Goal: Communication & Community: Answer question/provide support

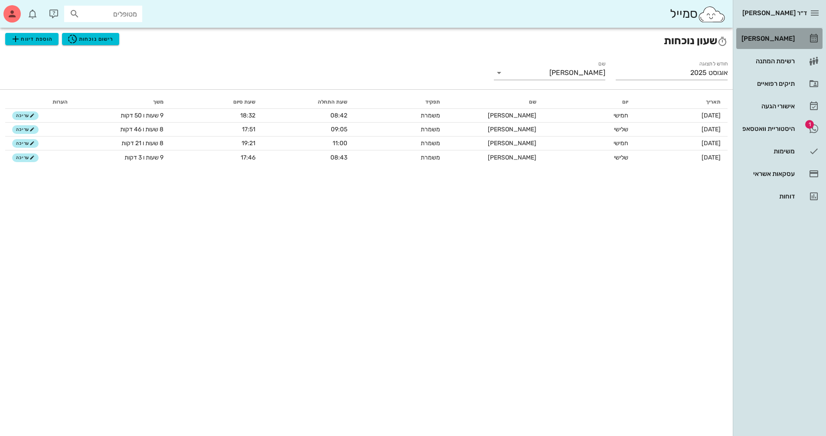
click at [771, 40] on div "[PERSON_NAME]" at bounding box center [767, 38] width 55 height 7
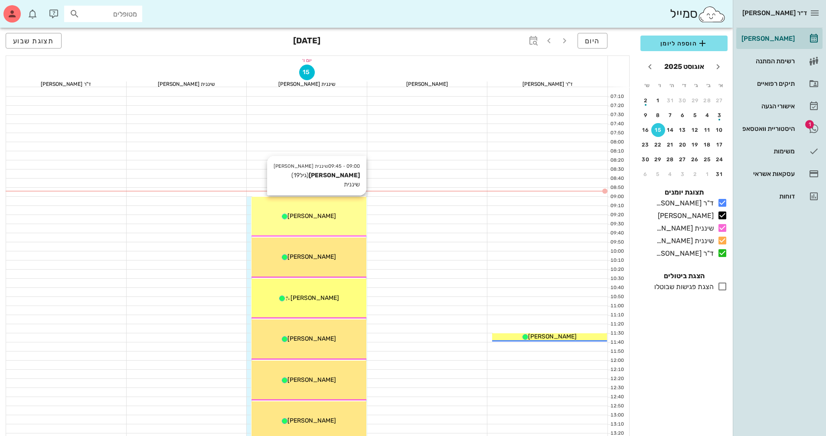
click at [347, 208] on div "09:00 - 09:45 שיננית [PERSON_NAME] [PERSON_NAME] (גיל 19 ) שיננית [PERSON_NAME]" at bounding box center [309, 217] width 115 height 40
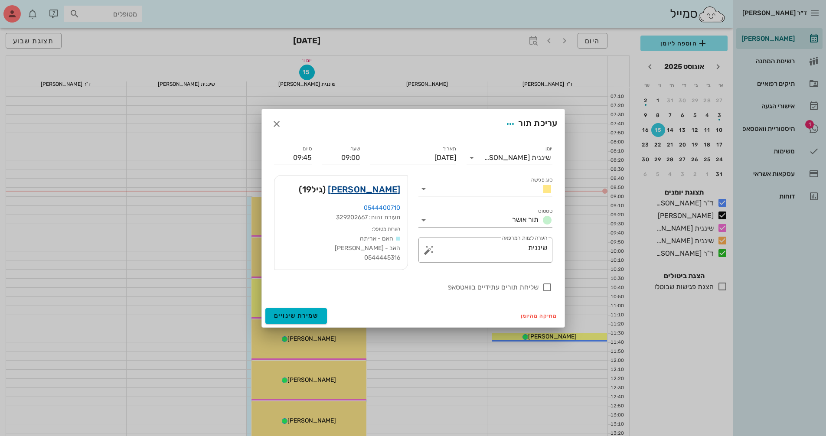
click at [389, 190] on link "[PERSON_NAME]" at bounding box center [364, 190] width 72 height 14
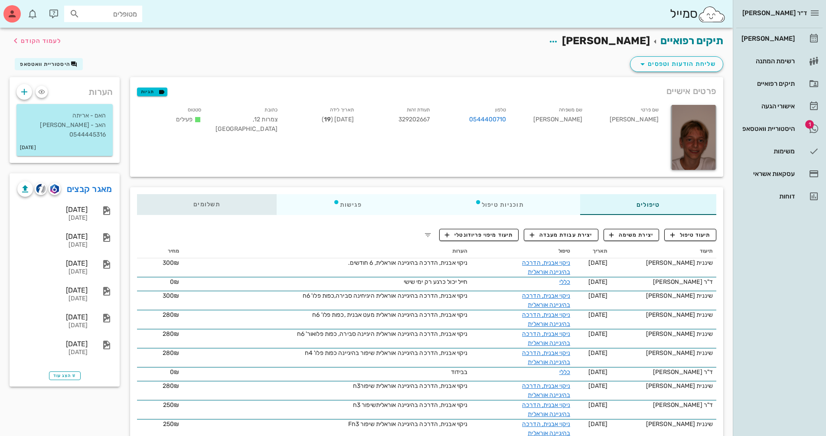
click at [213, 207] on span "תשלומים 0₪" at bounding box center [207, 205] width 27 height 6
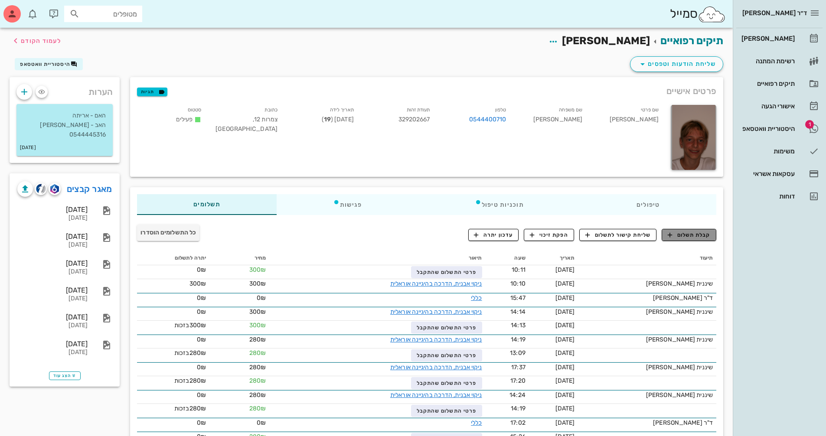
click at [697, 237] on span "קבלת תשלום" at bounding box center [689, 235] width 43 height 8
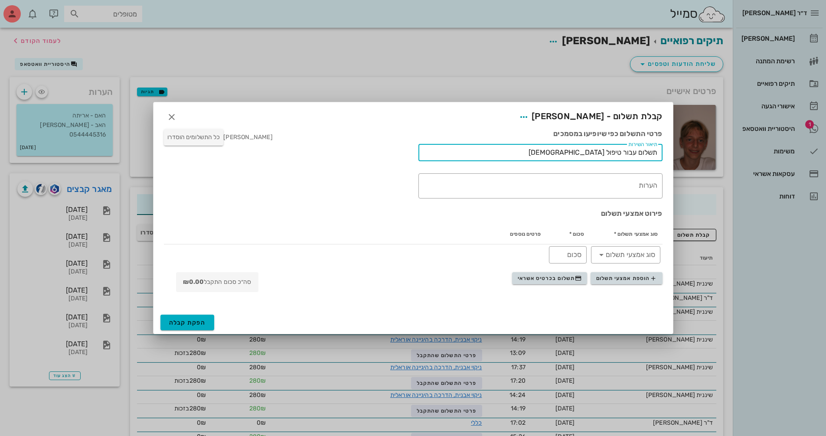
drag, startPoint x: 564, startPoint y: 154, endPoint x: 623, endPoint y: 151, distance: 58.6
click at [623, 151] on input "תשלום עבור טיפול [DEMOGRAPHIC_DATA]" at bounding box center [541, 153] width 234 height 14
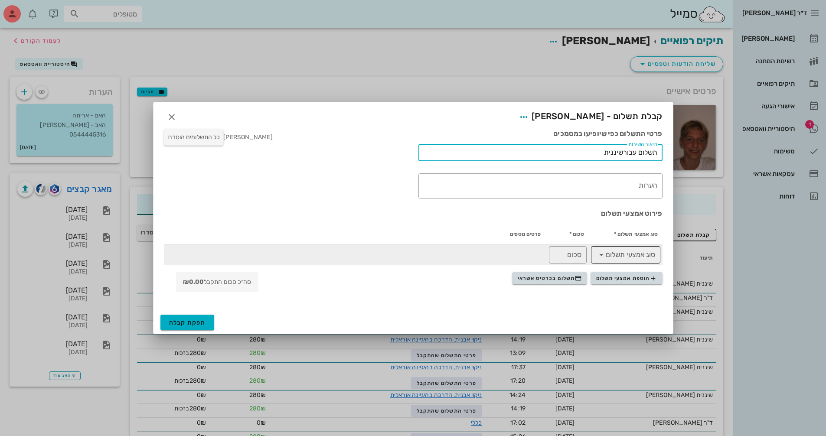
type input "תשלום עבורשיננית"
click at [604, 256] on icon at bounding box center [602, 255] width 10 height 10
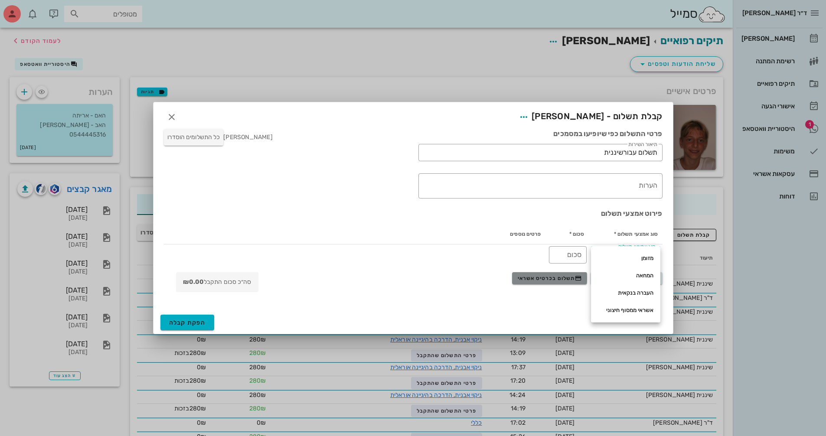
click at [555, 279] on span "תשלום בכרטיס אשראי" at bounding box center [550, 278] width 64 height 7
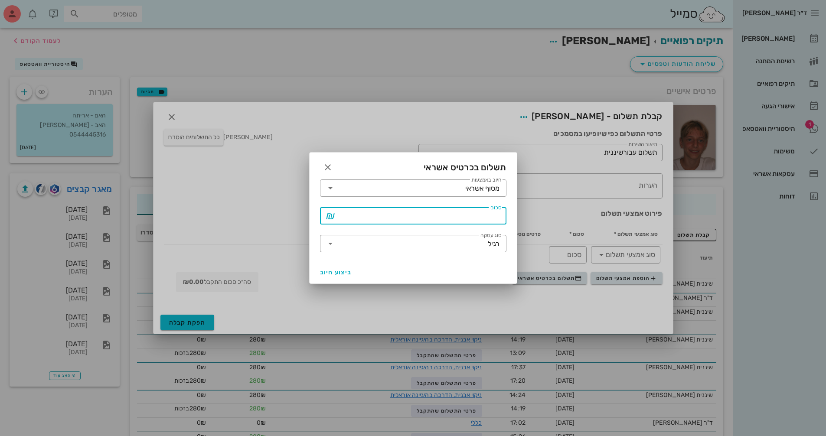
click at [489, 214] on input "סכום" at bounding box center [420, 216] width 164 height 14
click at [332, 165] on icon "button" at bounding box center [328, 167] width 10 height 10
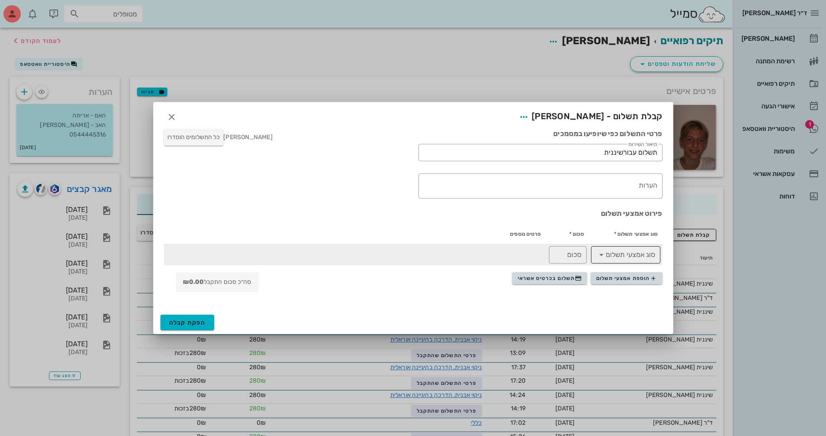
click at [600, 257] on icon at bounding box center [602, 255] width 10 height 10
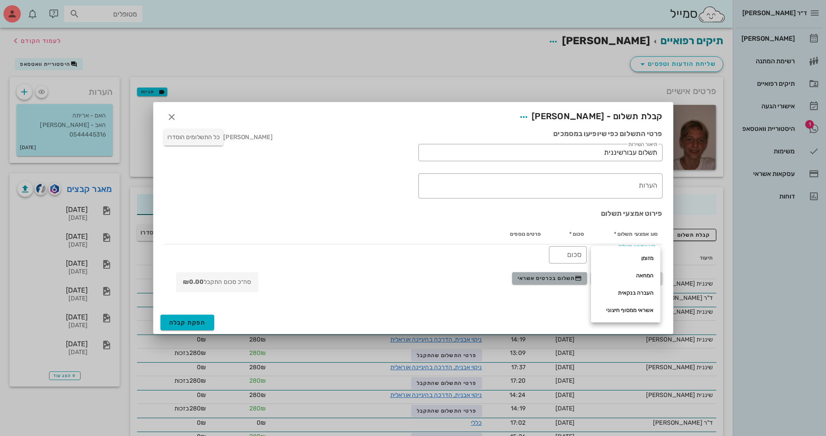
click at [551, 276] on span "תשלום בכרטיס אשראי" at bounding box center [550, 278] width 64 height 7
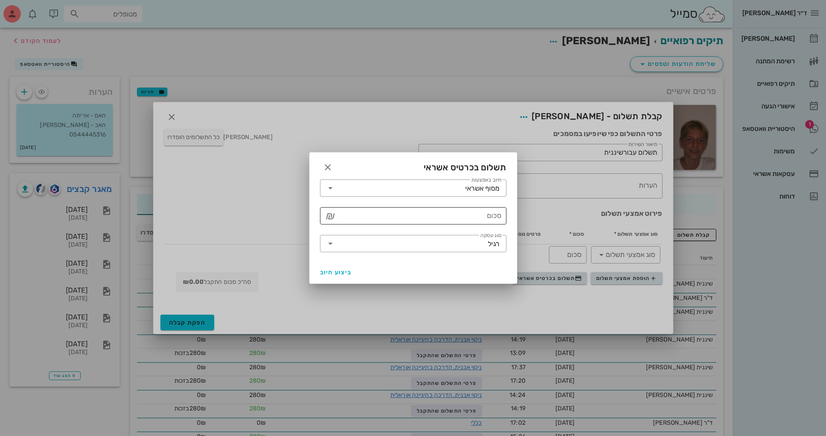
click at [446, 219] on input "סכום" at bounding box center [420, 216] width 164 height 14
click at [328, 164] on icon "button" at bounding box center [328, 167] width 10 height 10
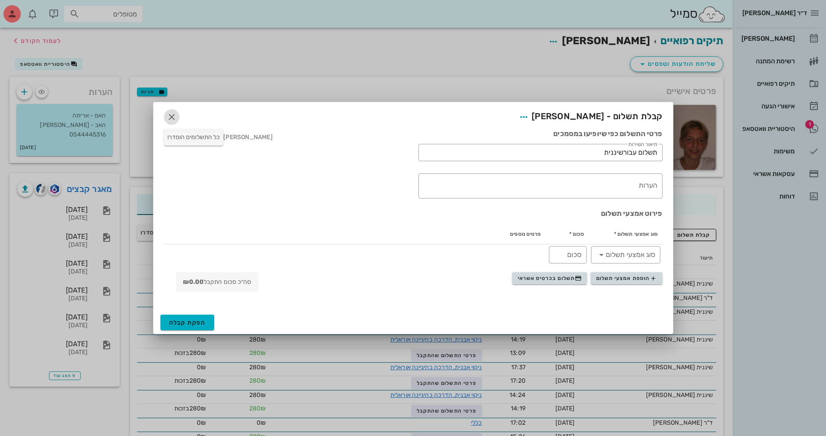
click at [168, 120] on icon "button" at bounding box center [172, 117] width 10 height 10
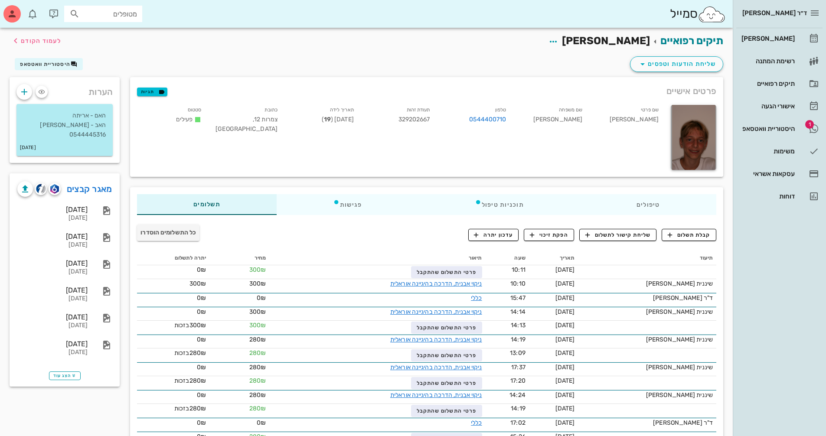
click at [708, 88] on div "פרטים אישיים תגיות שם פרטי [PERSON_NAME] שם משפחה [PERSON_NAME] 0544400710 תעוד…" at bounding box center [427, 127] width 594 height 100
click at [783, 126] on div "היסטוריית וואטסאפ" at bounding box center [767, 128] width 55 height 7
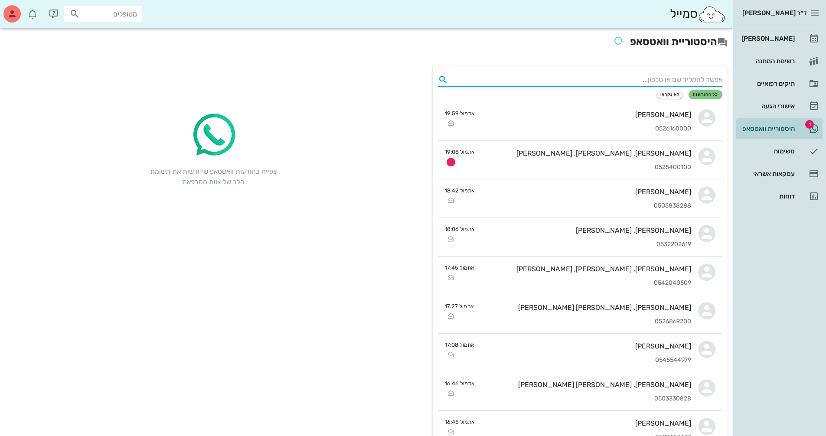
click at [663, 81] on input "text" at bounding box center [587, 80] width 271 height 14
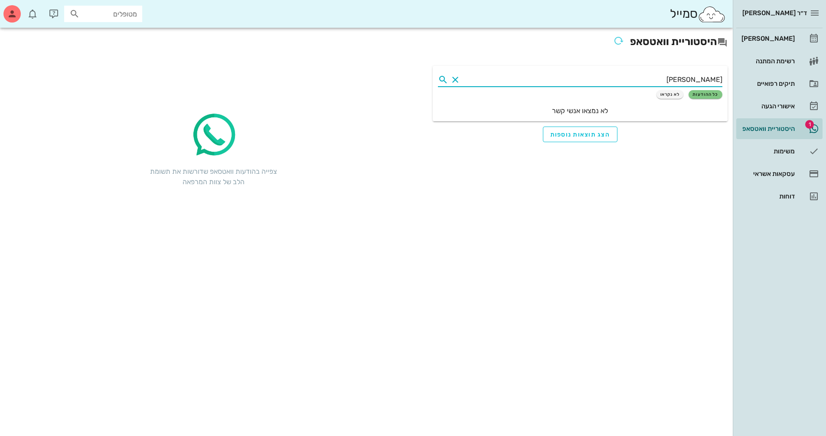
type input "[PERSON_NAME]"
click at [704, 95] on span "כל ההודעות" at bounding box center [706, 94] width 26 height 5
click at [267, 370] on div "היסטוריית וואטסאפ [PERSON_NAME] כל ההודעות לא נקראו לא נמצאו אנשי קשר הצג תוצאו…" at bounding box center [366, 232] width 733 height 409
click at [775, 39] on div "[PERSON_NAME]" at bounding box center [767, 38] width 55 height 7
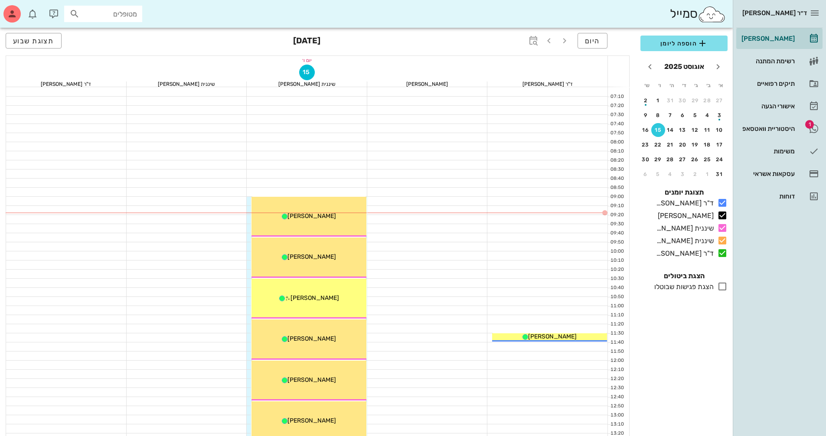
click at [424, 402] on div at bounding box center [427, 401] width 121 height 9
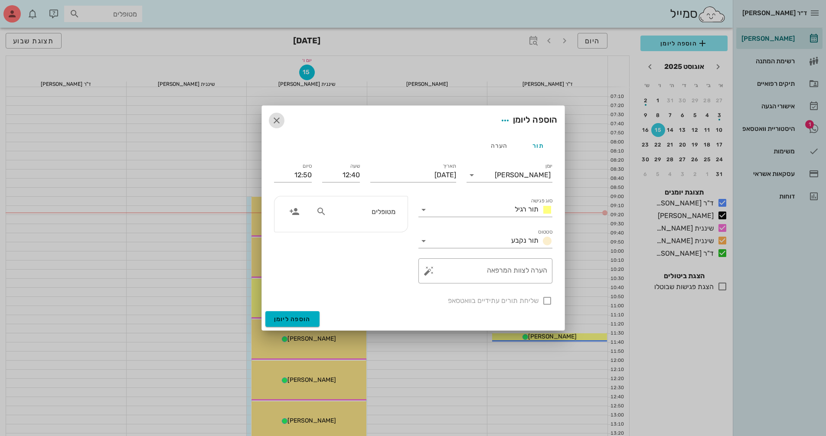
click at [278, 118] on icon "button" at bounding box center [277, 120] width 10 height 10
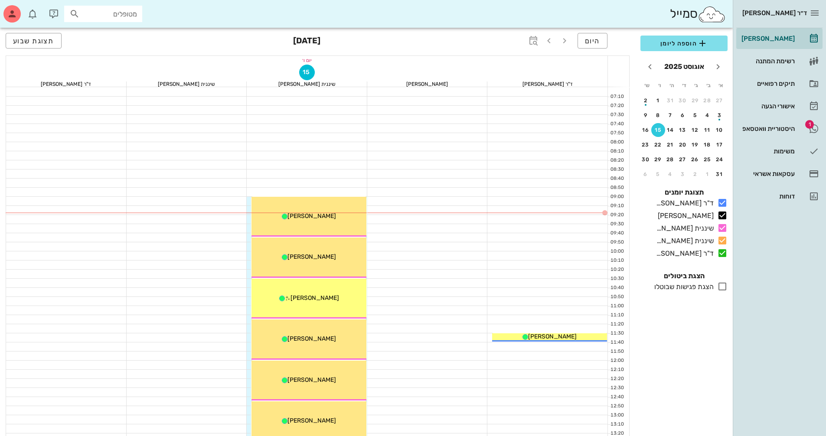
click at [427, 390] on div at bounding box center [427, 392] width 121 height 9
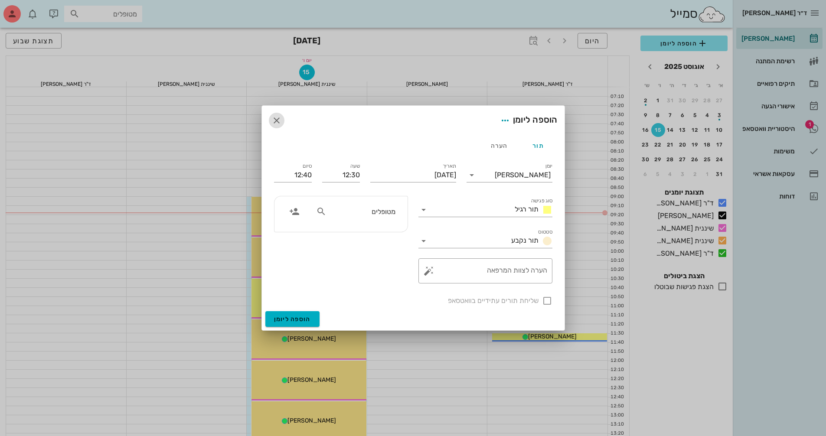
click at [277, 119] on icon "button" at bounding box center [277, 120] width 10 height 10
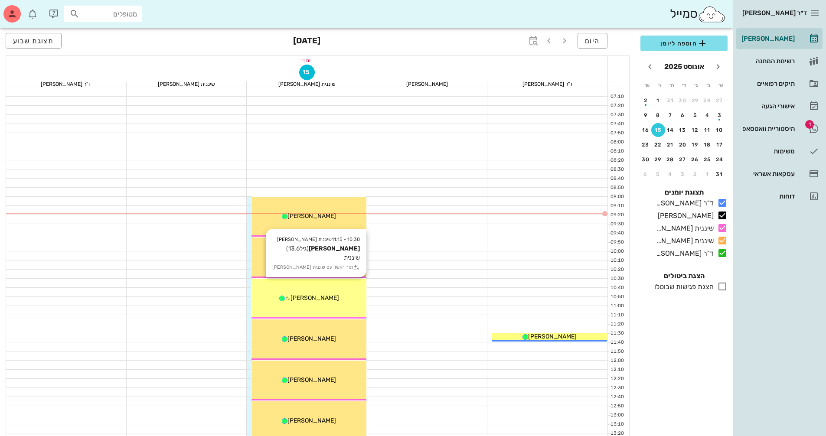
click at [320, 308] on div "10:30 - 11:15 שיננית [PERSON_NAME] (גיל 13.6 ) שיננית תור ראשון עם שיננית [PERS…" at bounding box center [309, 299] width 115 height 40
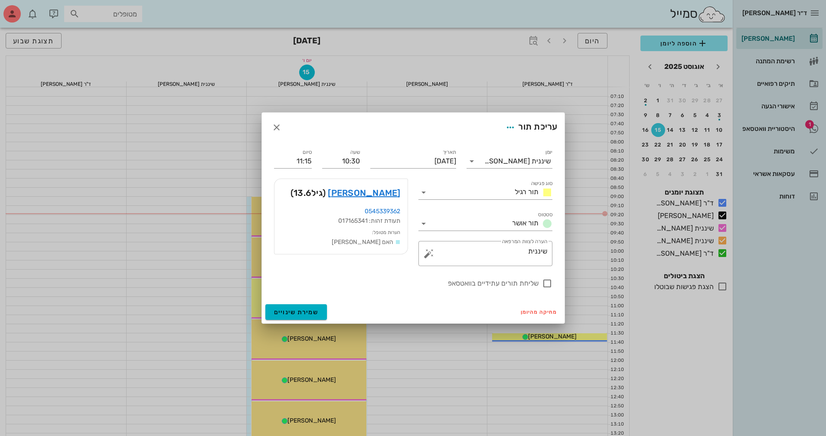
click at [320, 308] on div at bounding box center [413, 218] width 826 height 436
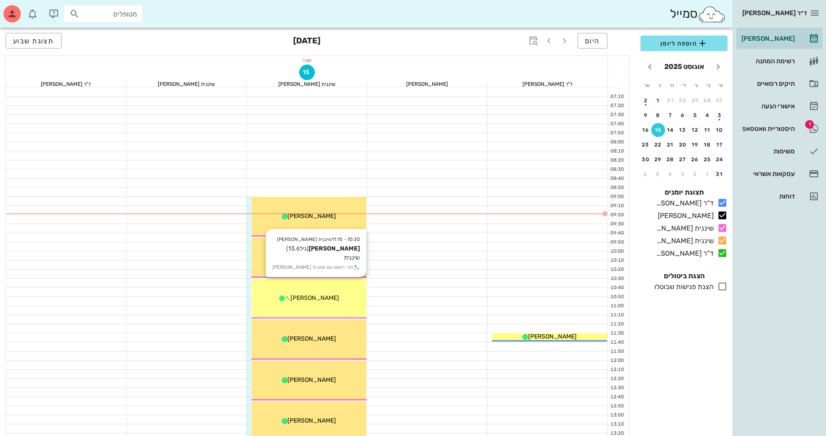
click at [321, 294] on div "[PERSON_NAME]" at bounding box center [309, 298] width 115 height 9
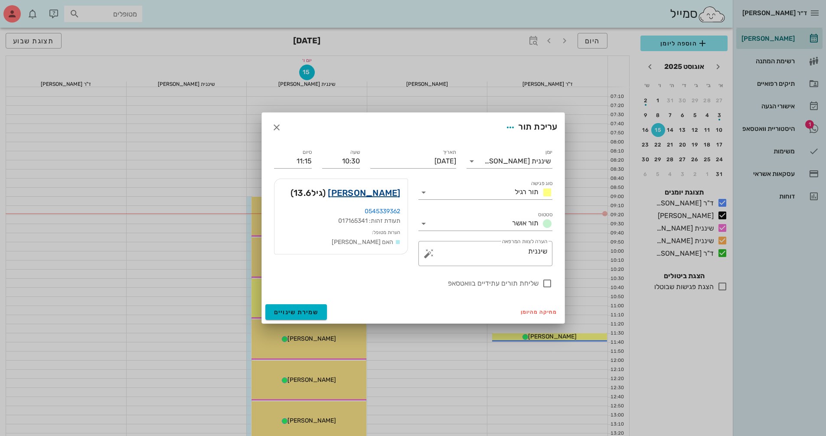
click at [385, 194] on link "[PERSON_NAME]" at bounding box center [364, 193] width 72 height 14
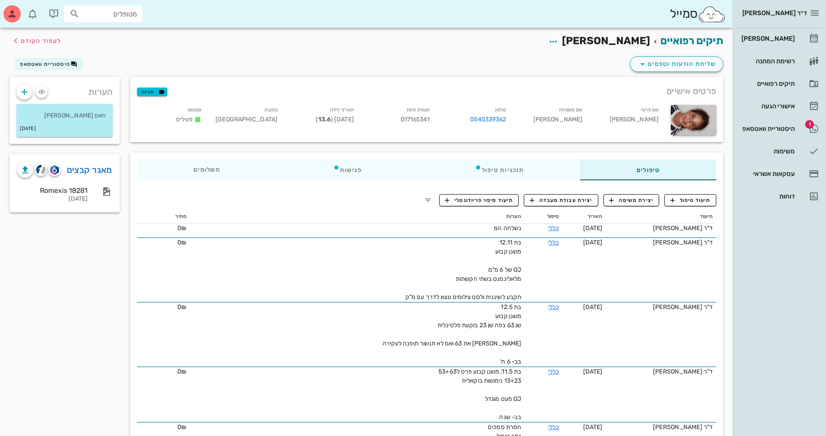
click at [794, 380] on div "ד״ר [PERSON_NAME] [PERSON_NAME] רשימת המתנה תיקים רפואיים אישורי הגעה 1 היסטורי…" at bounding box center [779, 218] width 93 height 436
click at [41, 41] on span "לעמוד הקודם" at bounding box center [41, 40] width 40 height 7
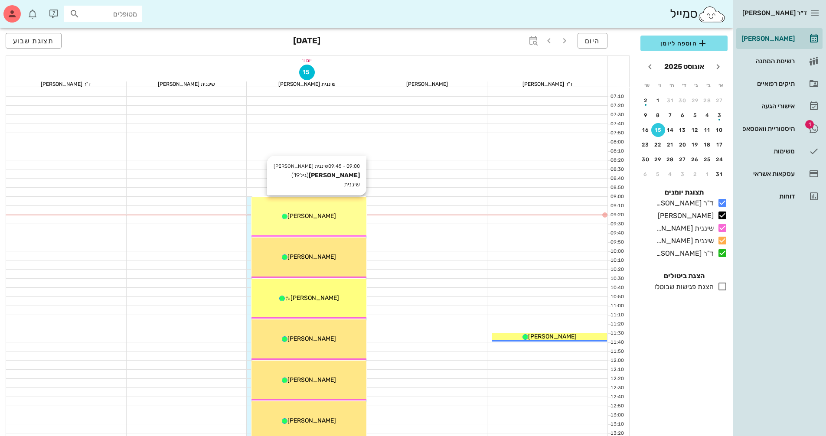
drag, startPoint x: 330, startPoint y: 228, endPoint x: 332, endPoint y: 223, distance: 5.2
click at [332, 223] on div "09:00 - 09:45 שיננית [PERSON_NAME] [PERSON_NAME] (גיל 19 ) שיננית [PERSON_NAME]" at bounding box center [309, 217] width 115 height 40
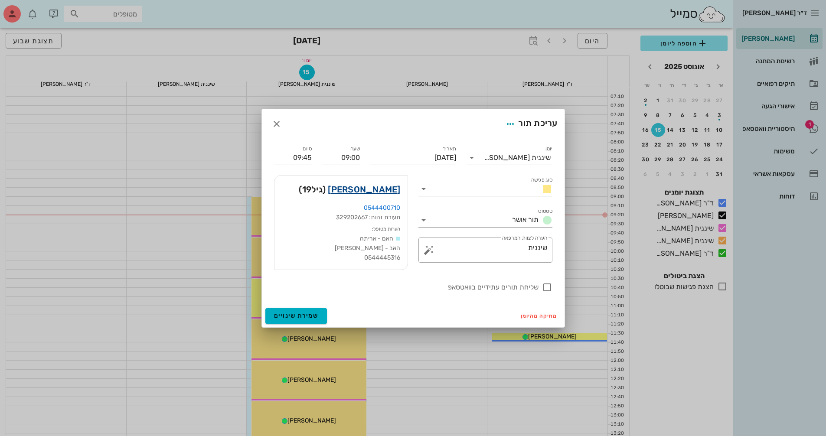
click at [381, 190] on link "[PERSON_NAME]" at bounding box center [364, 190] width 72 height 14
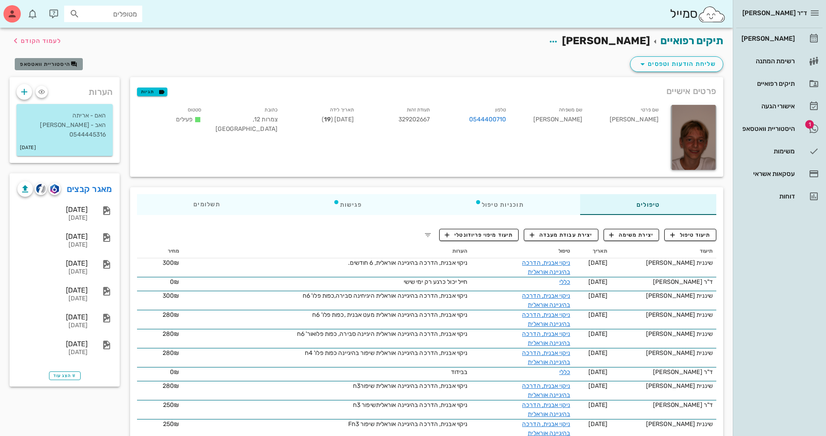
click at [59, 65] on span "היסטוריית וואטסאפ" at bounding box center [45, 64] width 50 height 6
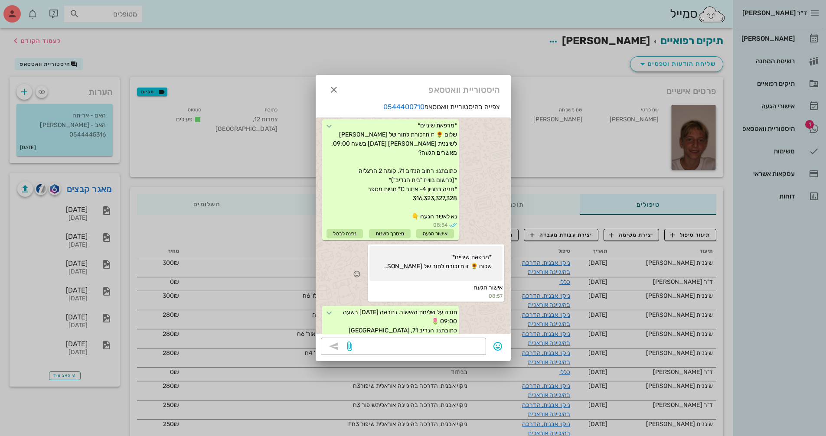
scroll to position [897, 0]
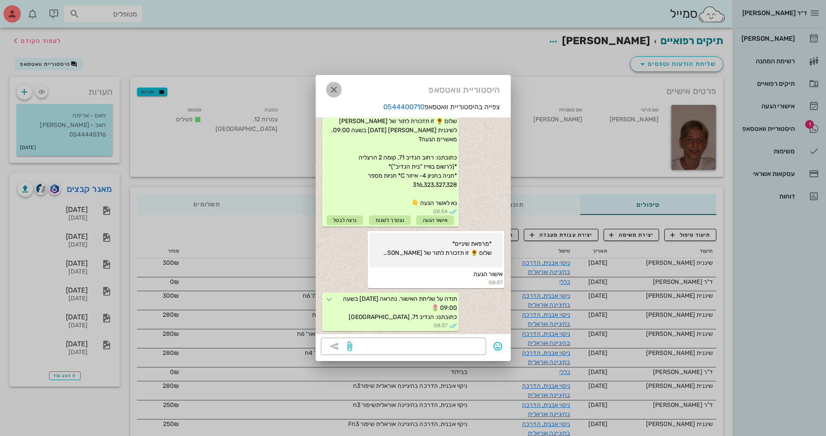
click at [334, 91] on icon "button" at bounding box center [334, 90] width 10 height 10
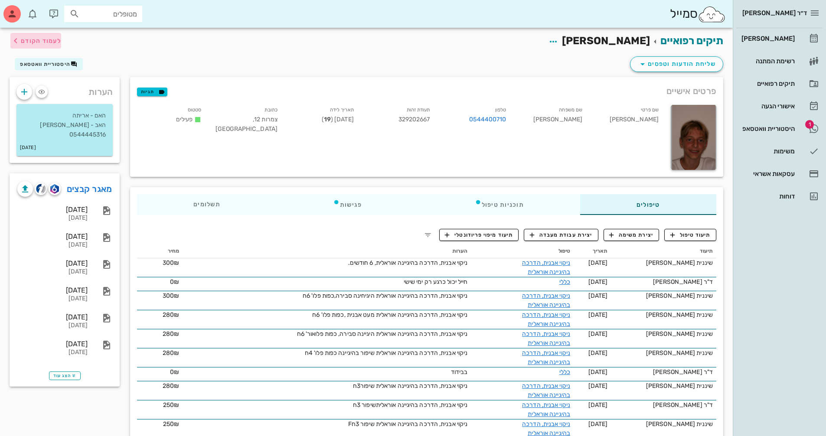
click at [40, 36] on span "לעמוד הקודם" at bounding box center [35, 41] width 51 height 10
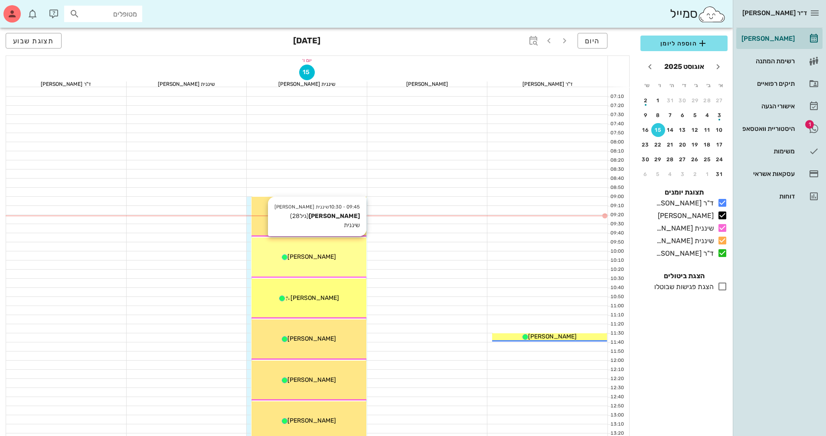
click at [286, 263] on div "09:45 - 10:30 שיננית [PERSON_NAME] [PERSON_NAME] (גיל 28 ) שיננית [PERSON_NAME]" at bounding box center [309, 258] width 115 height 40
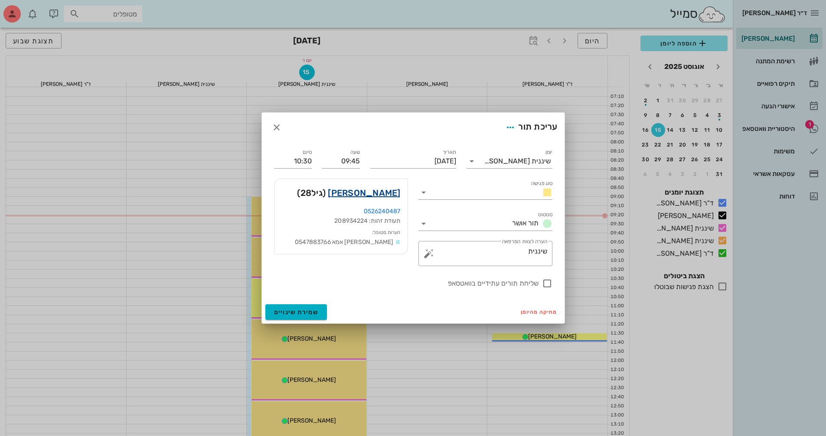
click at [380, 196] on link "[PERSON_NAME]" at bounding box center [364, 193] width 72 height 14
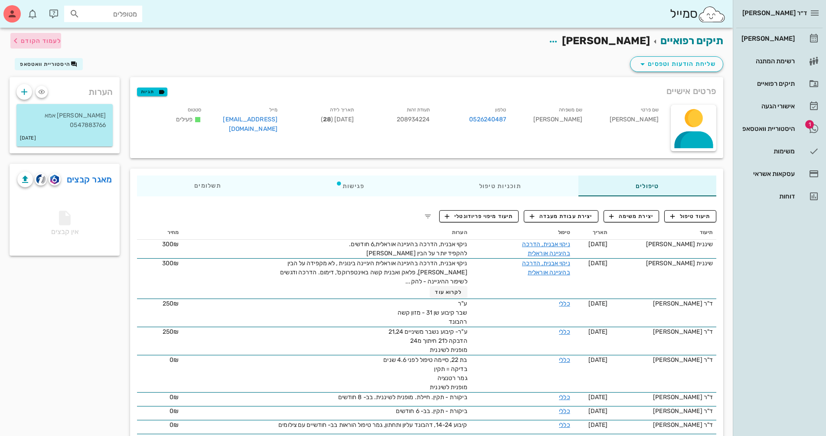
click at [42, 41] on span "לעמוד הקודם" at bounding box center [41, 40] width 40 height 7
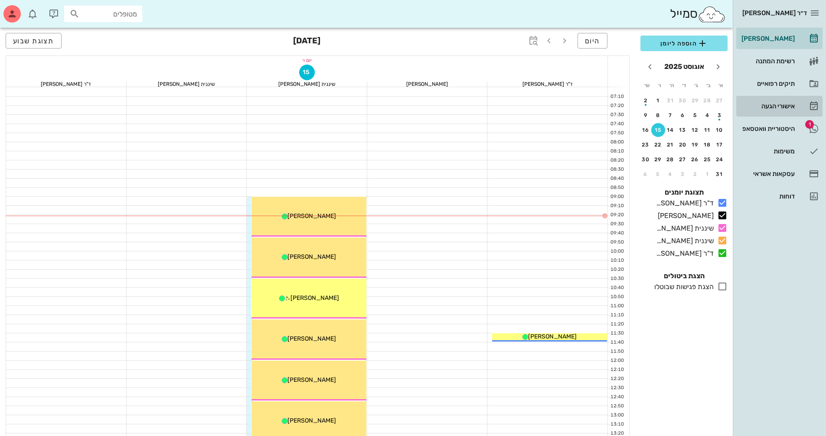
click at [781, 108] on div "אישורי הגעה" at bounding box center [767, 106] width 55 height 7
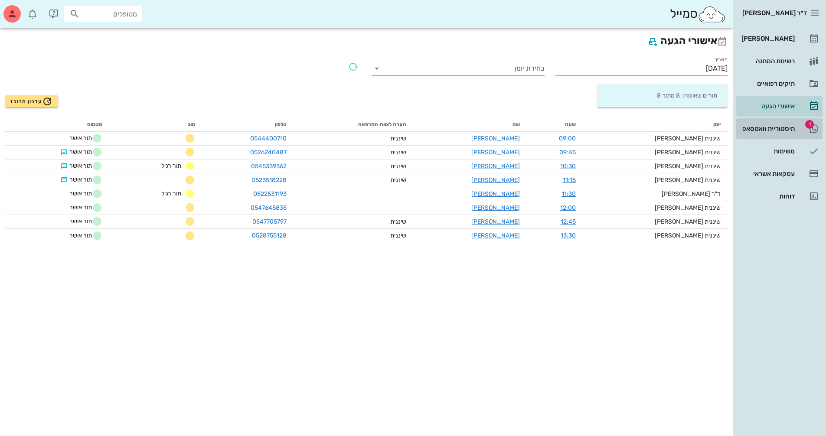
click at [785, 126] on div "היסטוריית וואטסאפ" at bounding box center [767, 128] width 55 height 7
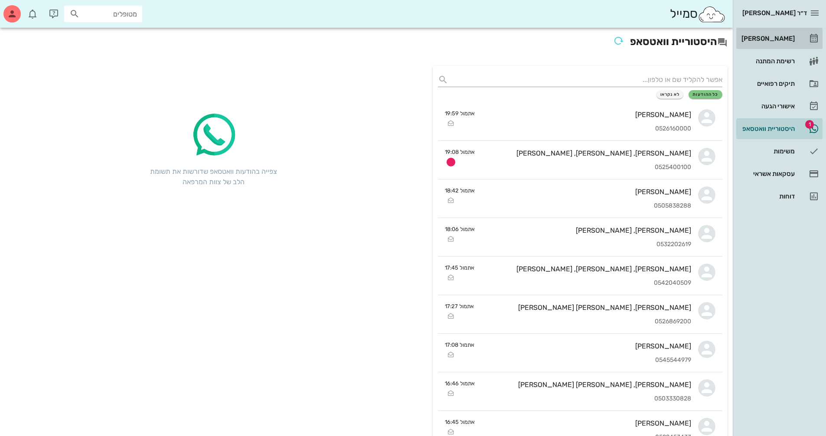
click at [781, 37] on div "[PERSON_NAME]" at bounding box center [767, 38] width 55 height 7
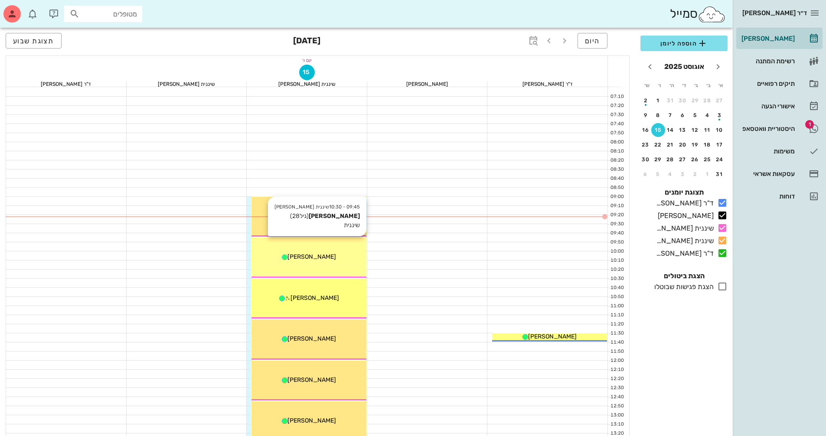
click at [318, 257] on span "[PERSON_NAME]" at bounding box center [312, 256] width 49 height 7
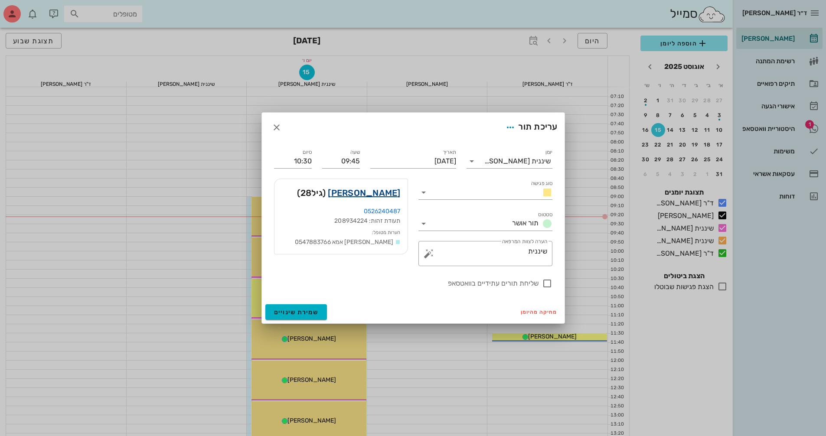
click at [377, 193] on link "[PERSON_NAME]" at bounding box center [364, 193] width 72 height 14
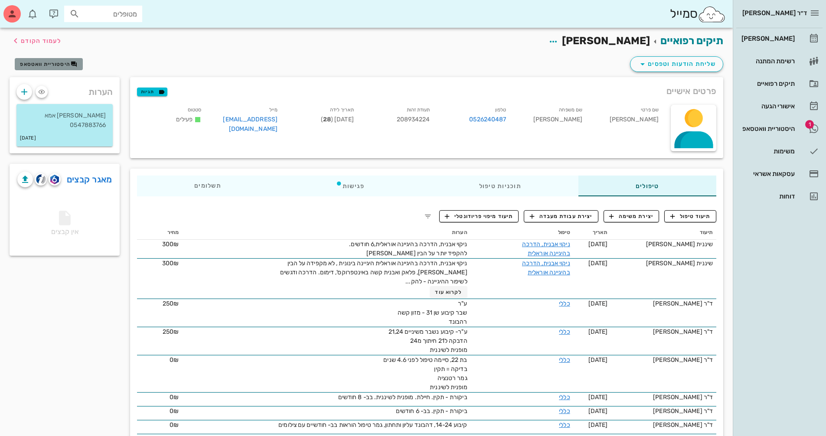
click at [52, 65] on span "היסטוריית וואטסאפ" at bounding box center [45, 64] width 50 height 6
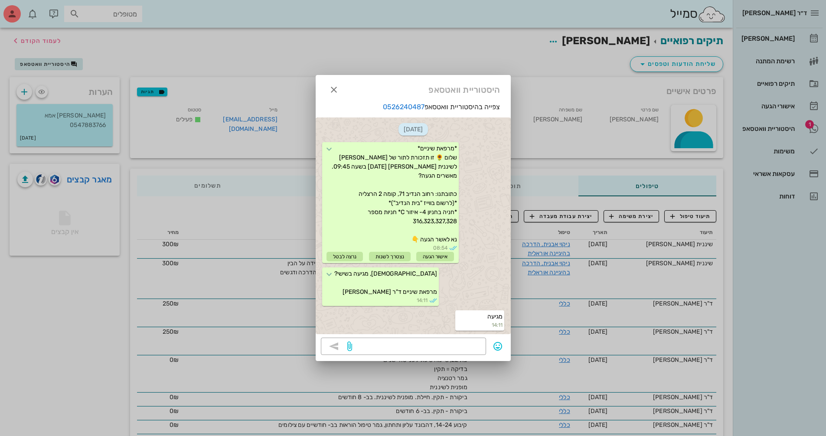
scroll to position [104, 0]
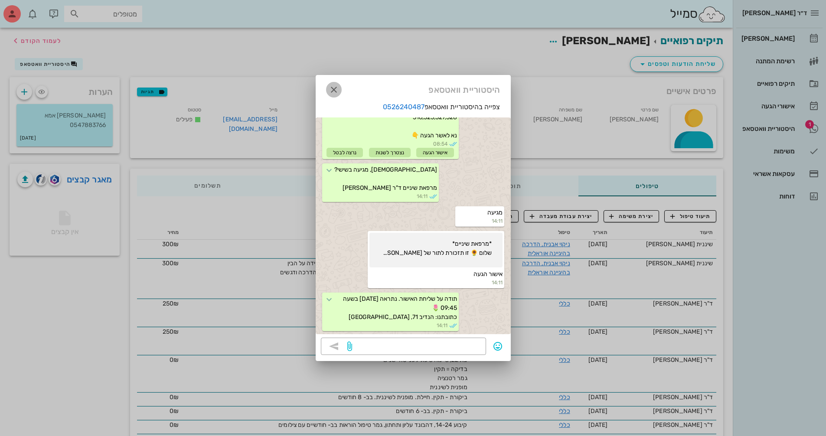
click at [336, 90] on icon "button" at bounding box center [334, 90] width 10 height 10
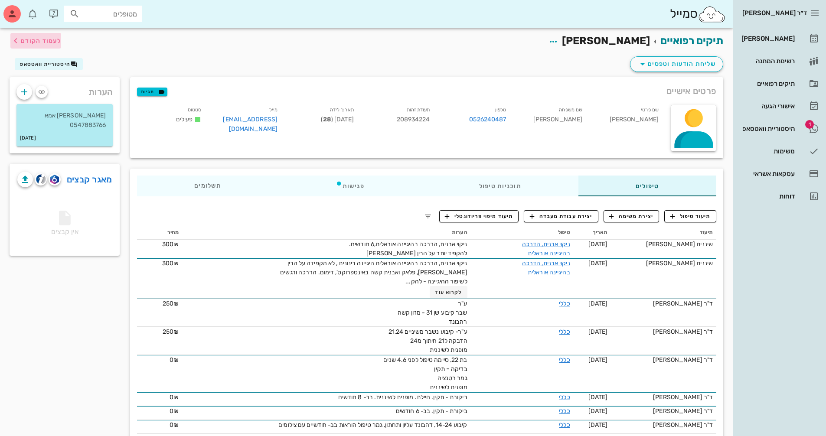
click at [27, 42] on span "לעמוד הקודם" at bounding box center [41, 40] width 40 height 7
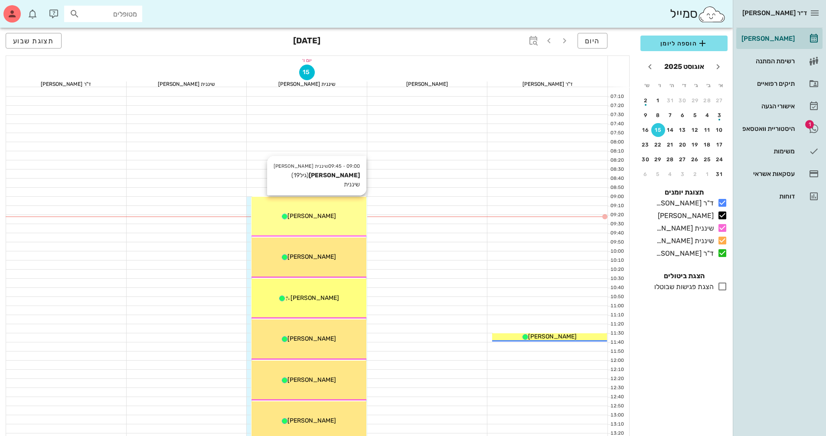
click at [309, 222] on div "09:00 - 09:45 שיננית [PERSON_NAME] [PERSON_NAME] (גיל 19 ) שיננית [PERSON_NAME]" at bounding box center [309, 217] width 115 height 40
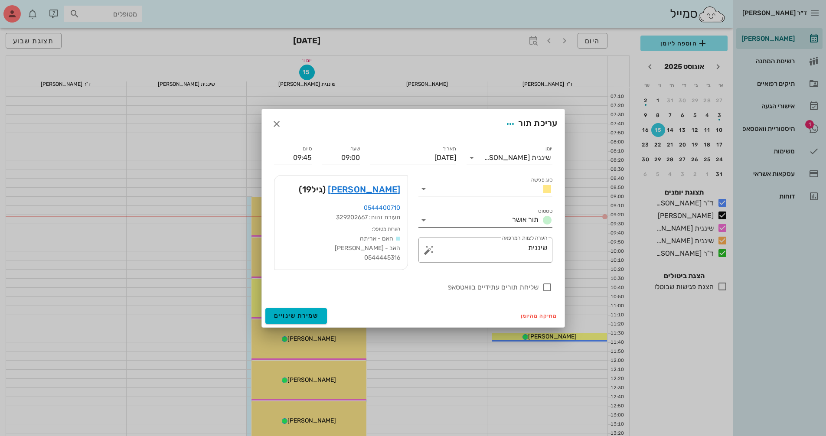
click at [426, 222] on icon at bounding box center [424, 220] width 10 height 10
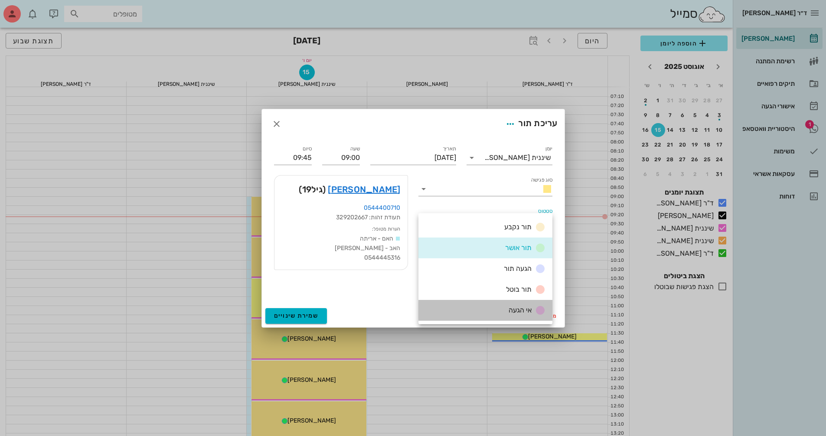
click at [525, 312] on span "אי הגעה" at bounding box center [520, 310] width 23 height 8
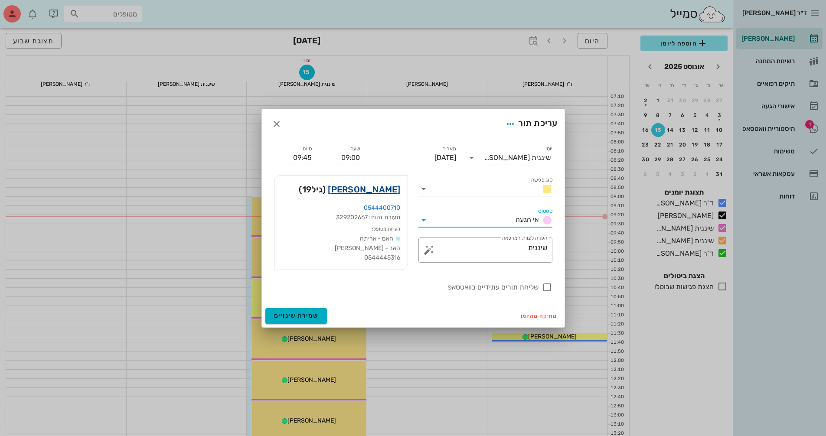
click at [384, 190] on link "[PERSON_NAME]" at bounding box center [364, 190] width 72 height 14
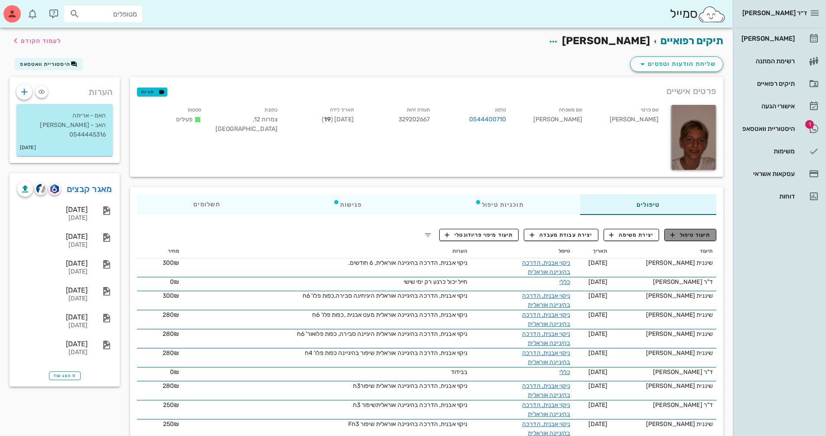
click at [692, 234] on span "תיעוד טיפול" at bounding box center [691, 235] width 40 height 8
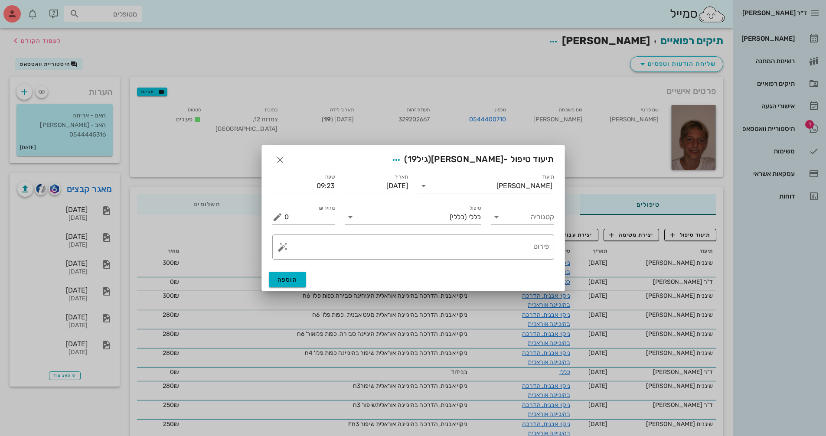
click at [426, 187] on icon at bounding box center [424, 186] width 10 height 10
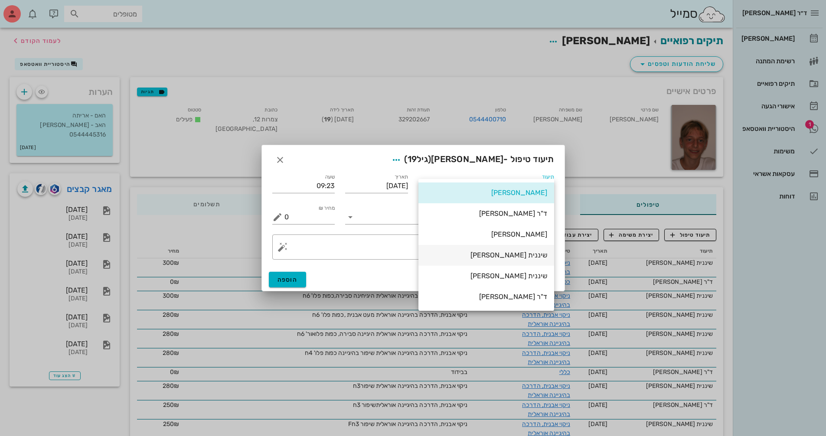
click at [529, 258] on div "שיננית [PERSON_NAME]" at bounding box center [487, 255] width 122 height 8
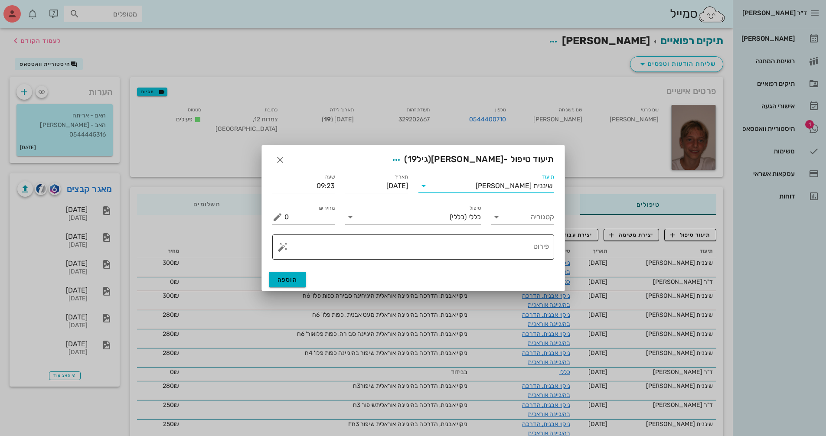
click at [517, 250] on textarea "פירוט" at bounding box center [417, 249] width 265 height 21
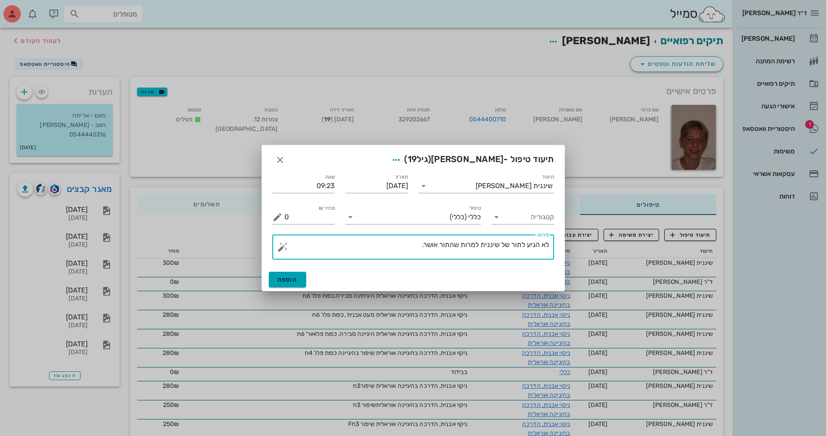
type textarea "לא הגיע לתור של שיננית למרות שהתור אושר."
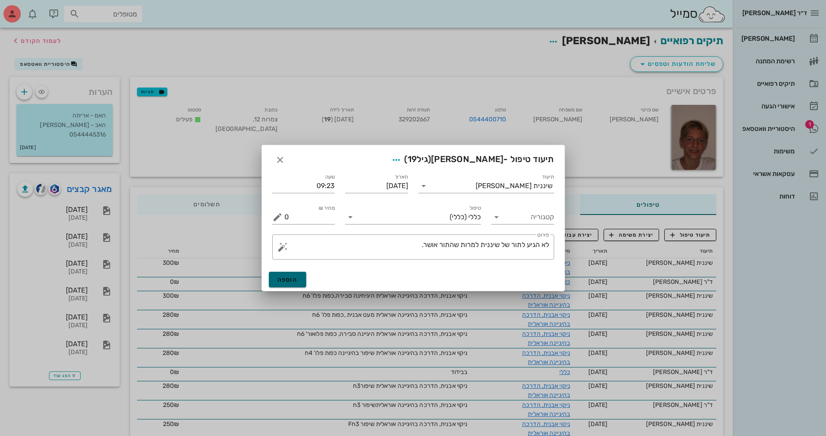
click at [286, 280] on span "הוספה" at bounding box center [288, 279] width 20 height 7
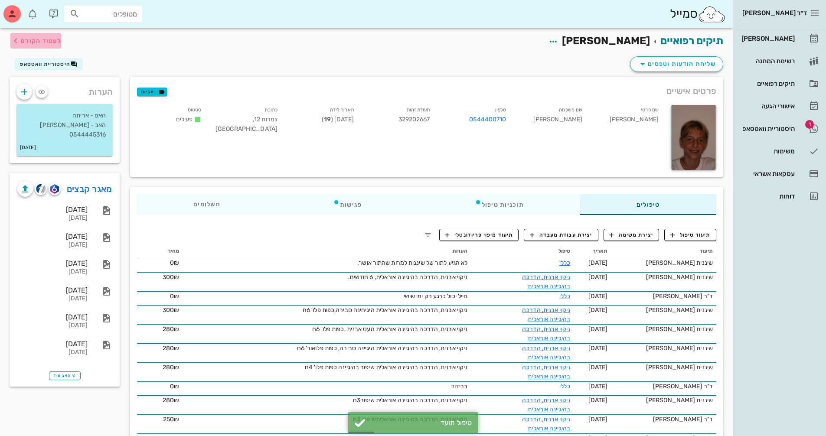
click at [40, 42] on span "לעמוד הקודם" at bounding box center [41, 40] width 40 height 7
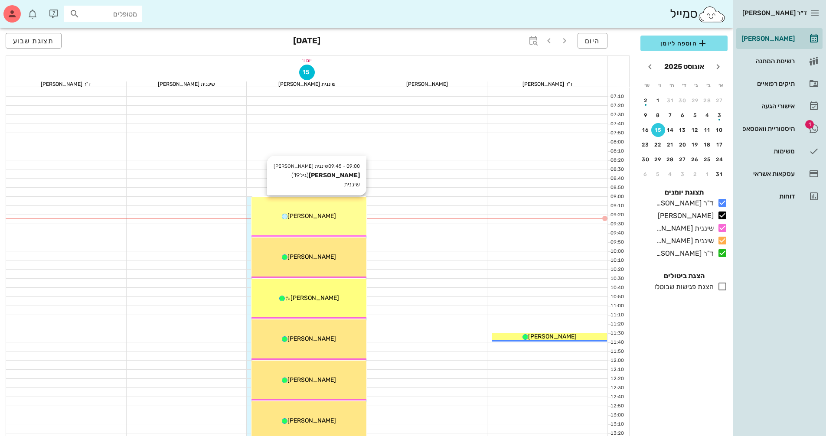
click at [314, 220] on div "[PERSON_NAME]" at bounding box center [309, 216] width 115 height 9
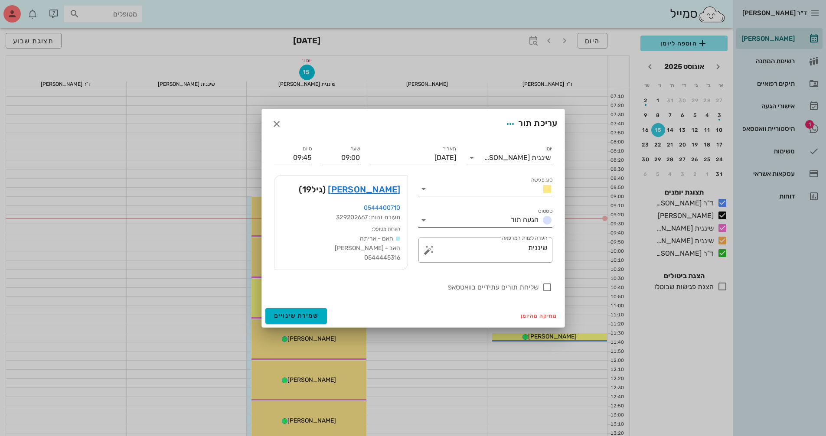
click at [423, 222] on icon at bounding box center [424, 220] width 10 height 10
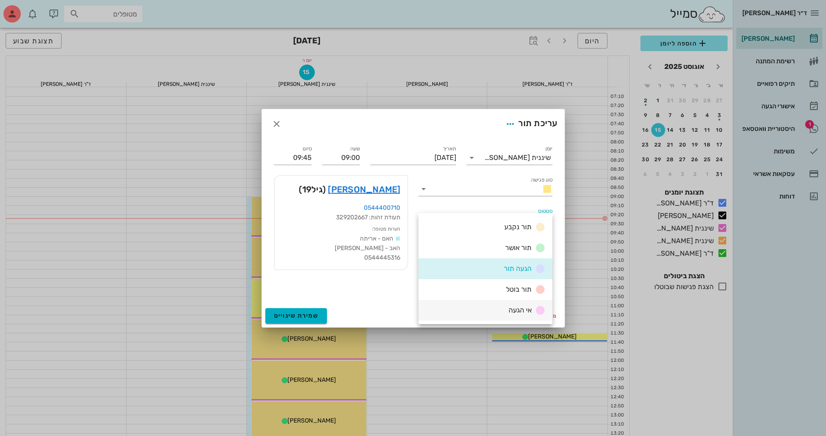
click at [535, 312] on div "אי הגעה" at bounding box center [525, 310] width 40 height 11
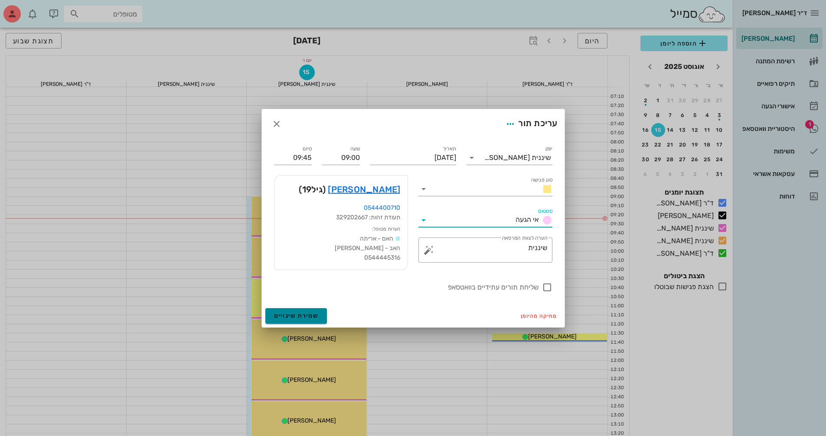
click at [315, 314] on span "שמירת שינויים" at bounding box center [296, 315] width 45 height 7
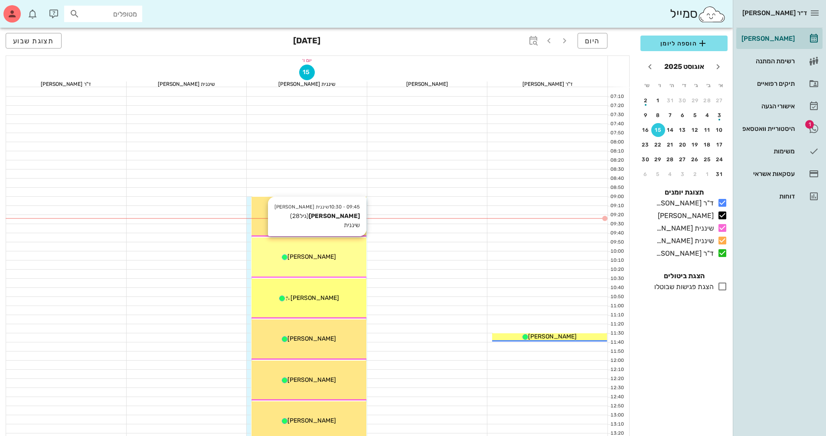
click at [319, 243] on div "09:45 - 10:30 שיננית [PERSON_NAME] [PERSON_NAME] (גיל 28 ) שיננית [PERSON_NAME]" at bounding box center [309, 258] width 115 height 40
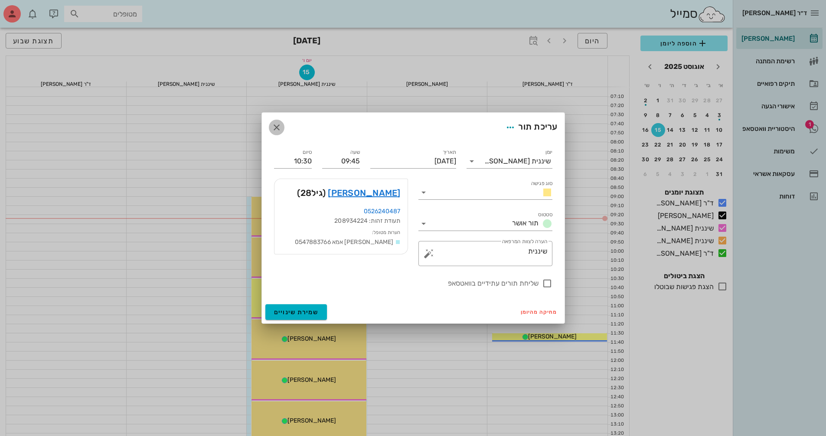
click at [272, 130] on icon "button" at bounding box center [277, 127] width 10 height 10
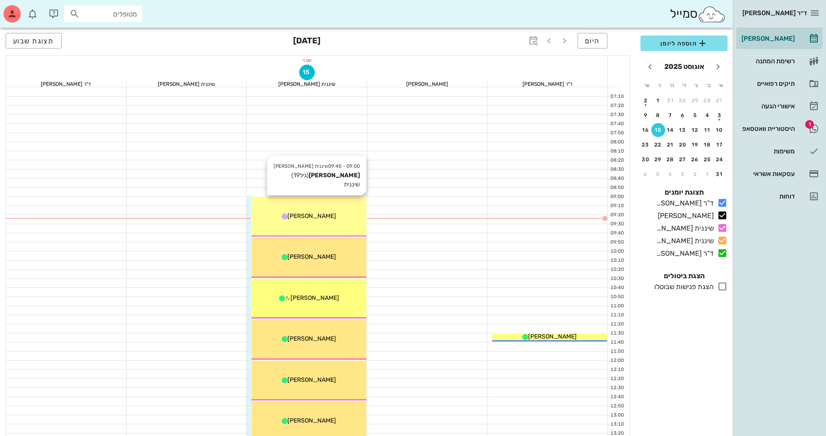
click at [305, 213] on span "[PERSON_NAME]" at bounding box center [312, 216] width 49 height 7
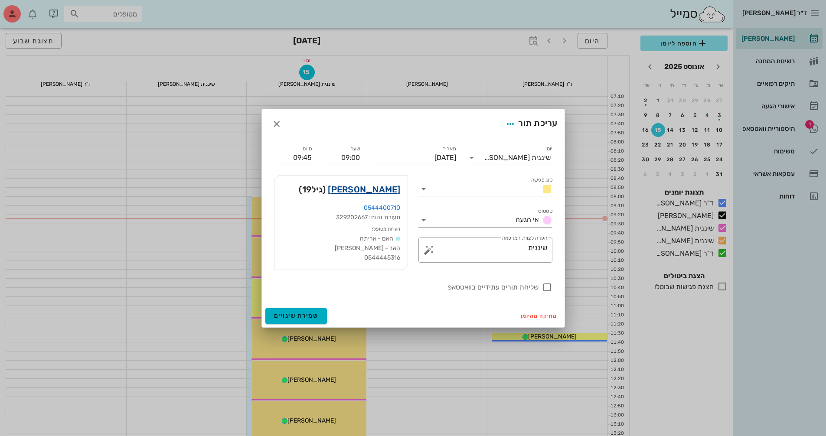
click at [397, 194] on link "[PERSON_NAME]" at bounding box center [364, 190] width 72 height 14
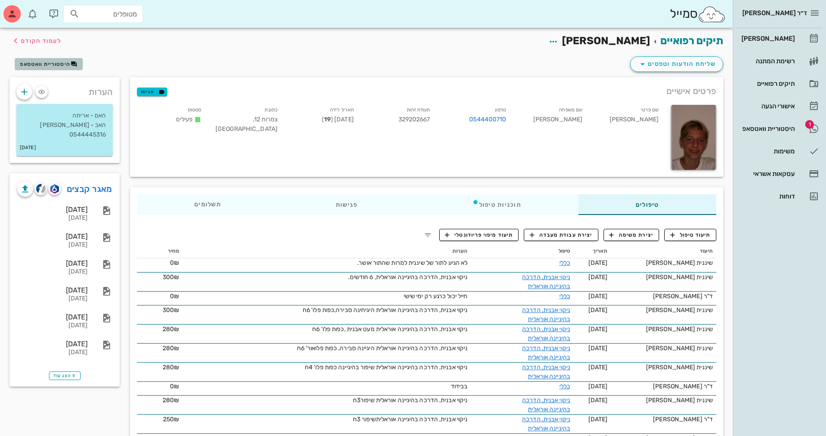
click at [39, 67] on span "היסטוריית וואטסאפ" at bounding box center [45, 64] width 50 height 6
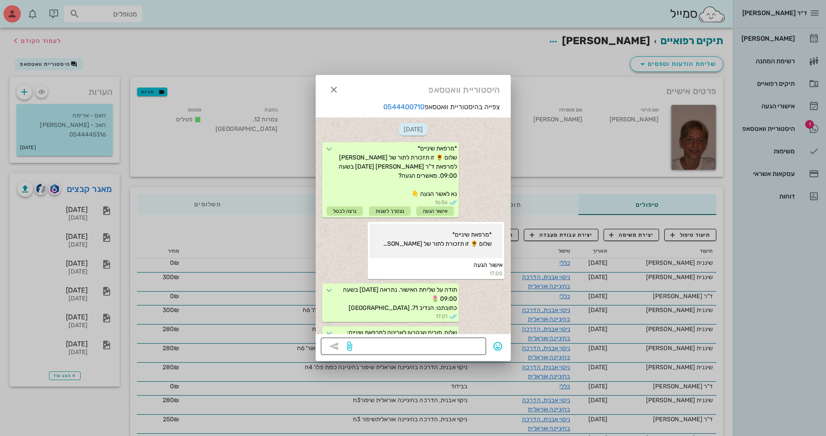
scroll to position [897, 0]
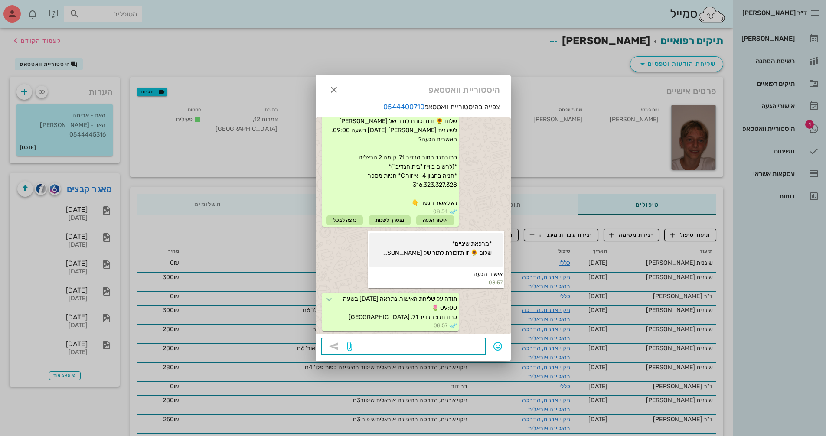
click at [448, 348] on textarea at bounding box center [417, 348] width 127 height 14
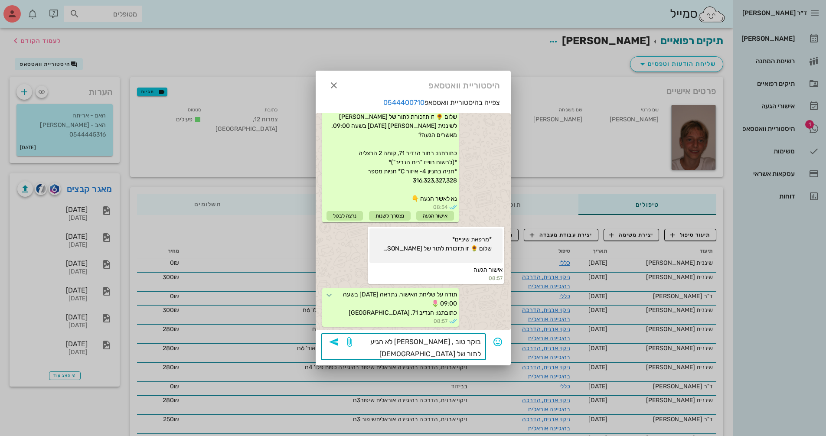
type textarea "בוקר טוב , [PERSON_NAME] לא הגיע לתור של [DEMOGRAPHIC_DATA] הבוקר, יש לתאם תור …"
click at [334, 343] on icon "button" at bounding box center [334, 342] width 10 height 10
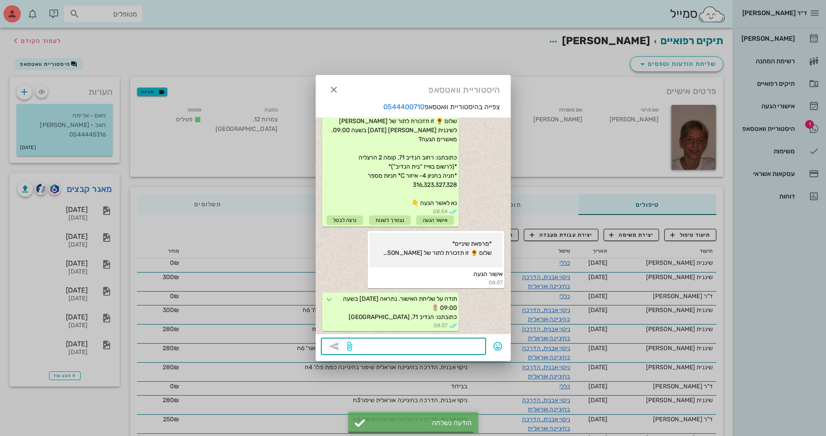
scroll to position [972, 0]
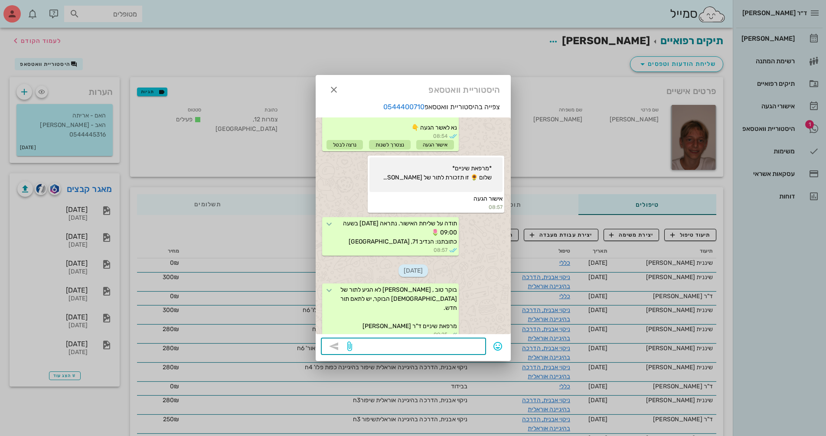
click at [228, 134] on div at bounding box center [413, 218] width 826 height 436
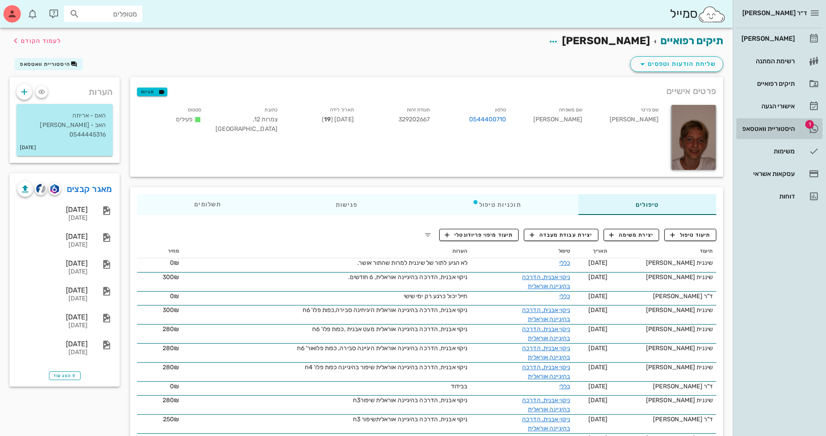
click at [783, 131] on div "היסטוריית וואטסאפ" at bounding box center [767, 128] width 55 height 7
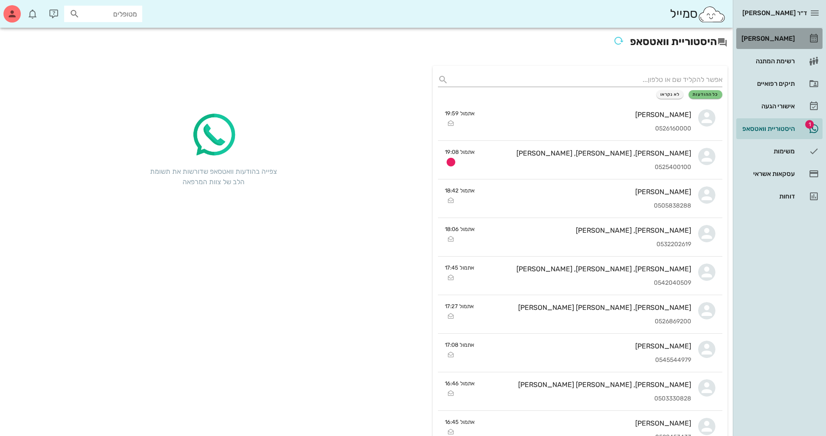
click at [780, 38] on div "[PERSON_NAME]" at bounding box center [767, 38] width 55 height 7
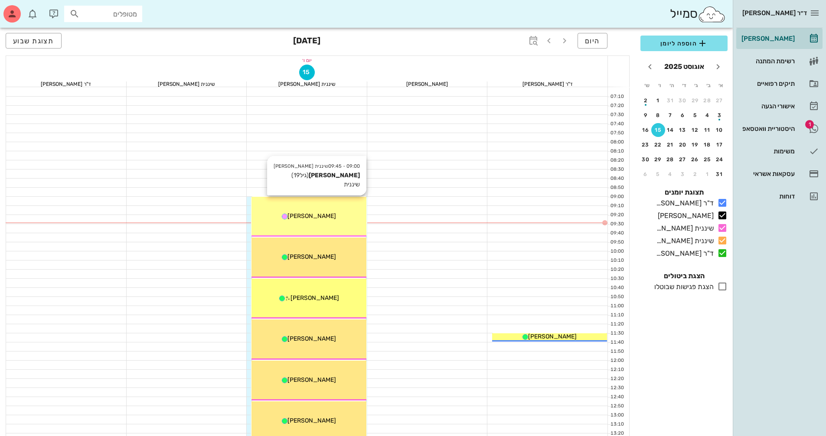
click at [315, 215] on span "[PERSON_NAME]" at bounding box center [312, 216] width 49 height 7
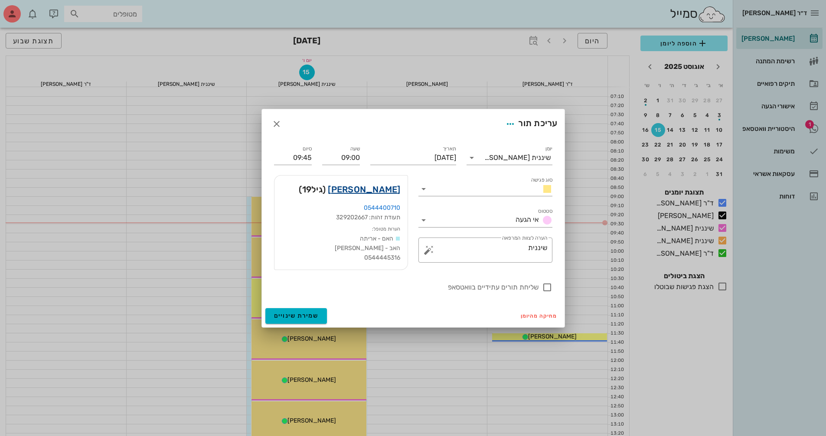
click at [384, 190] on link "[PERSON_NAME]" at bounding box center [364, 190] width 72 height 14
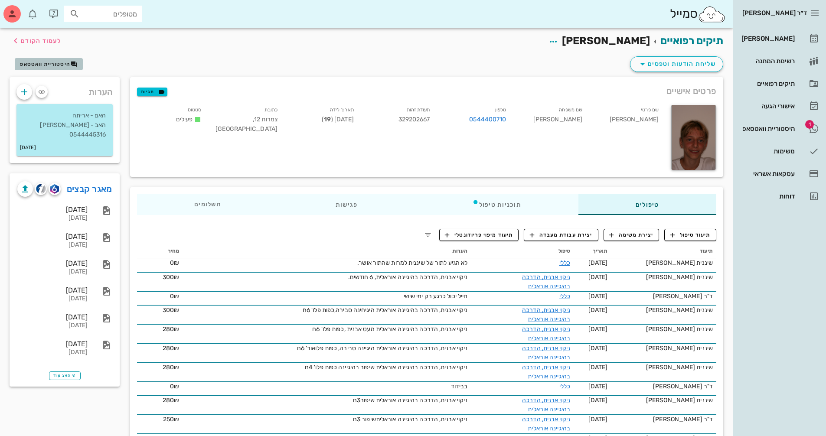
click at [43, 60] on button "היסטוריית וואטסאפ" at bounding box center [49, 64] width 68 height 12
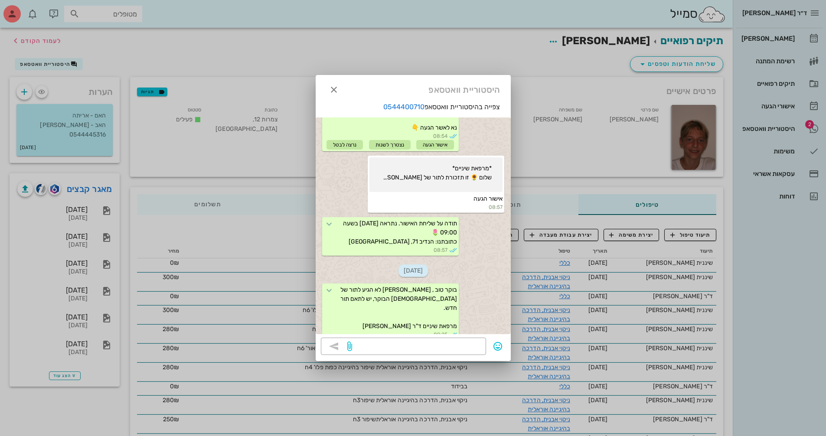
scroll to position [1033, 0]
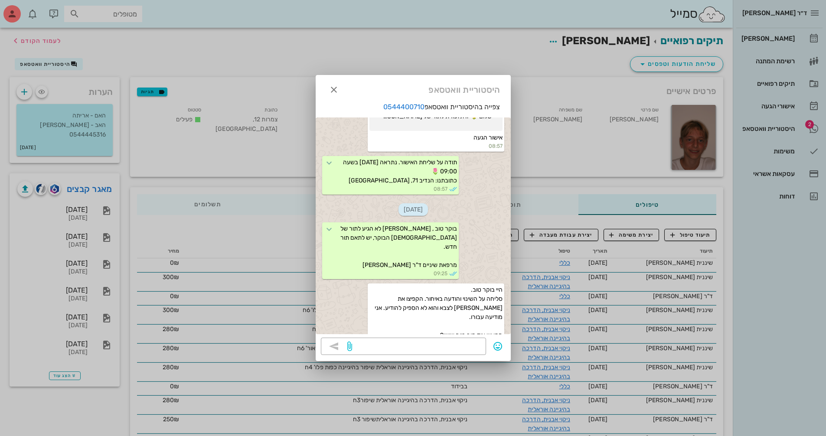
click at [39, 39] on div at bounding box center [413, 218] width 826 height 436
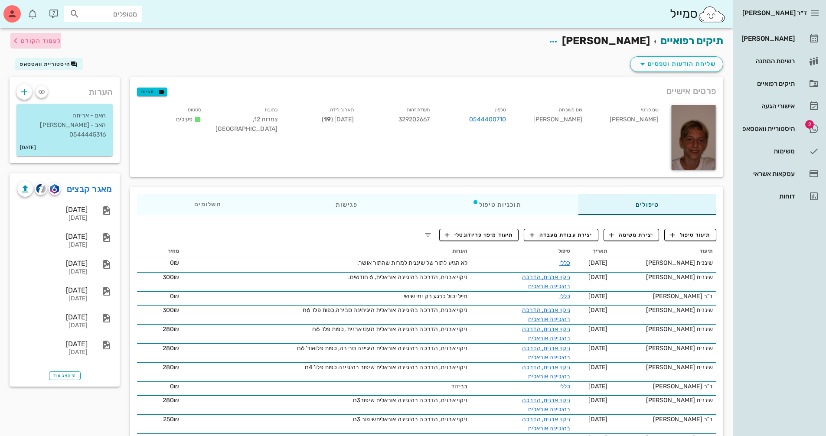
click at [39, 39] on span "לעמוד הקודם" at bounding box center [41, 40] width 40 height 7
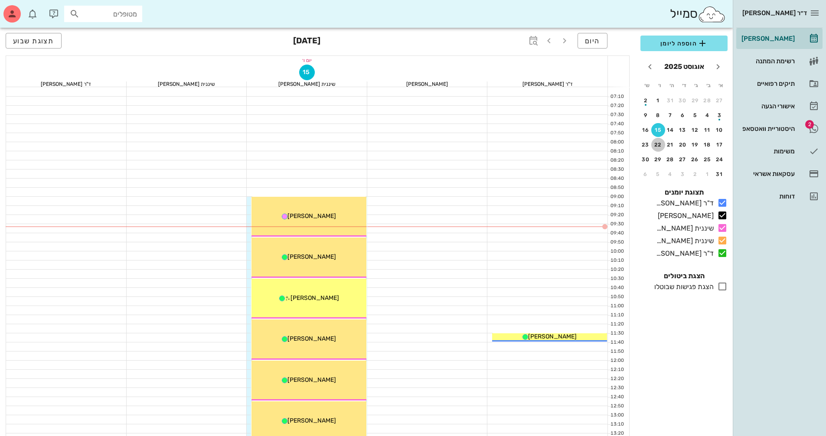
click at [662, 145] on div "22" at bounding box center [659, 145] width 14 height 6
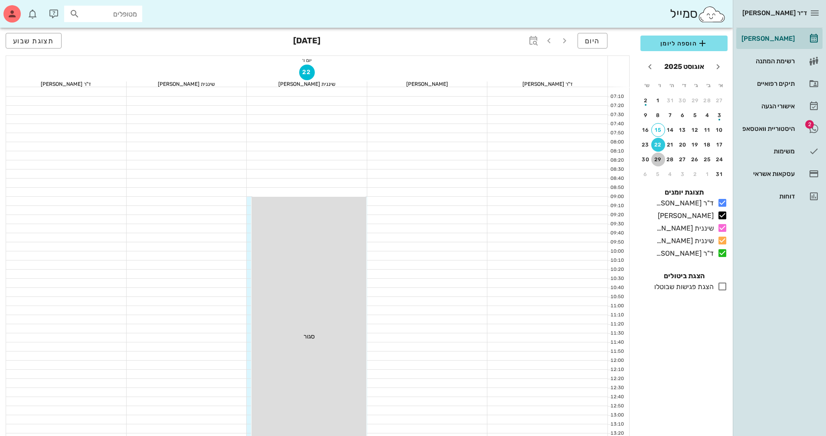
click at [659, 159] on div "29" at bounding box center [659, 160] width 14 height 6
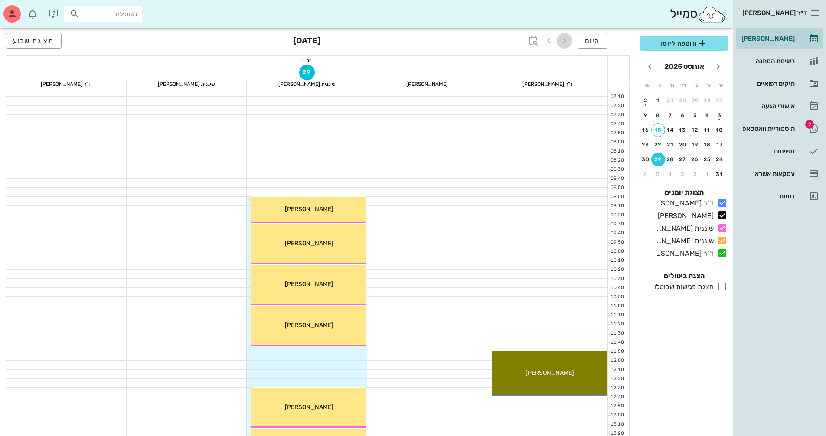
click at [566, 42] on icon "button" at bounding box center [565, 41] width 10 height 10
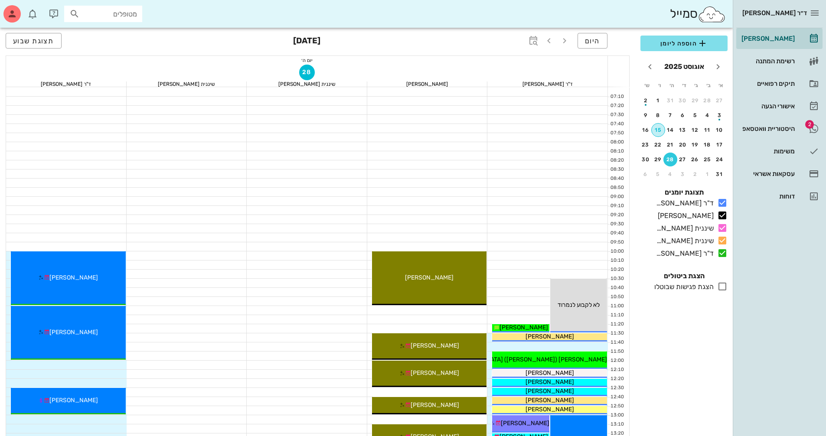
click at [658, 134] on button "15" at bounding box center [659, 130] width 14 height 14
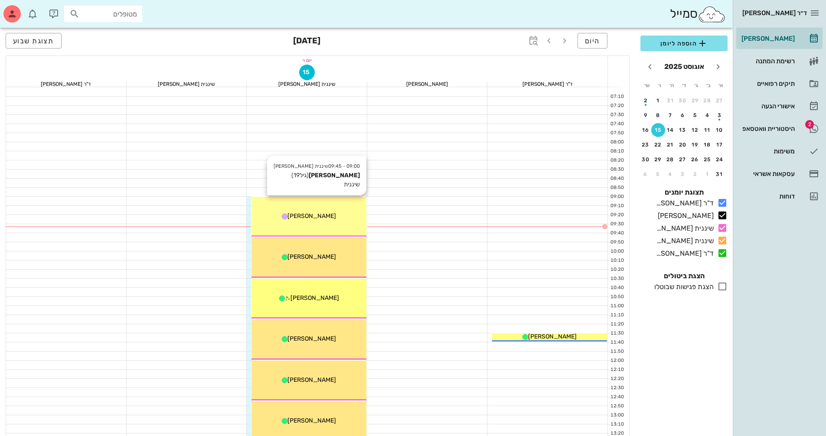
click at [317, 219] on span "[PERSON_NAME]" at bounding box center [312, 216] width 49 height 7
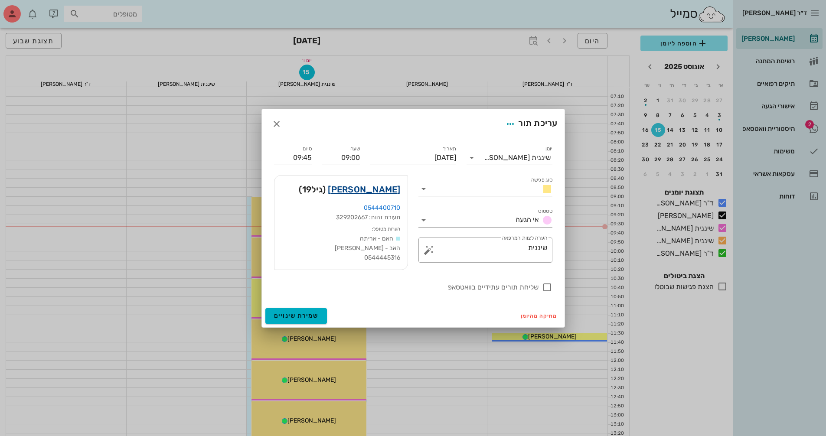
click at [376, 190] on link "[PERSON_NAME]" at bounding box center [364, 190] width 72 height 14
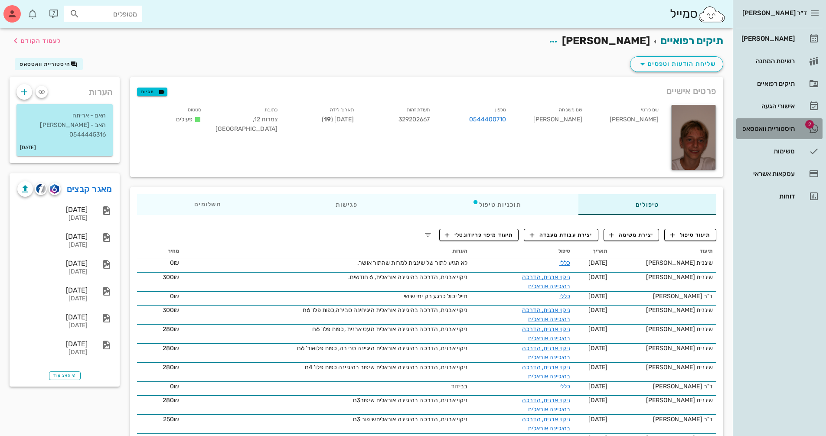
click at [774, 128] on div "היסטוריית וואטסאפ" at bounding box center [767, 128] width 55 height 7
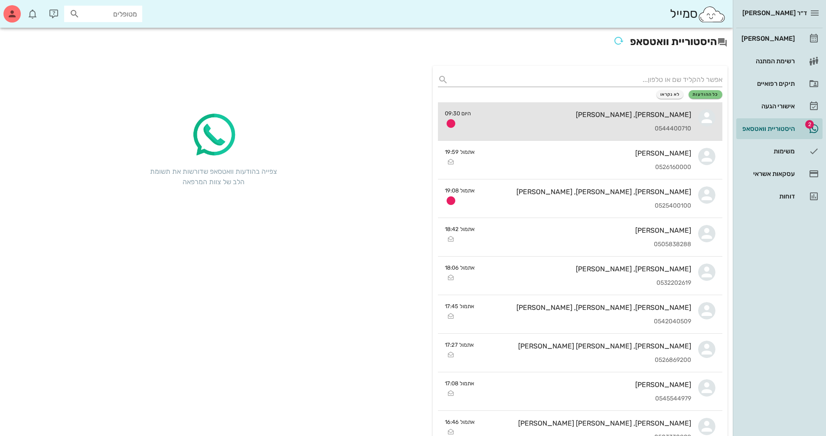
click at [590, 117] on div "[PERSON_NAME], [PERSON_NAME]" at bounding box center [584, 115] width 213 height 8
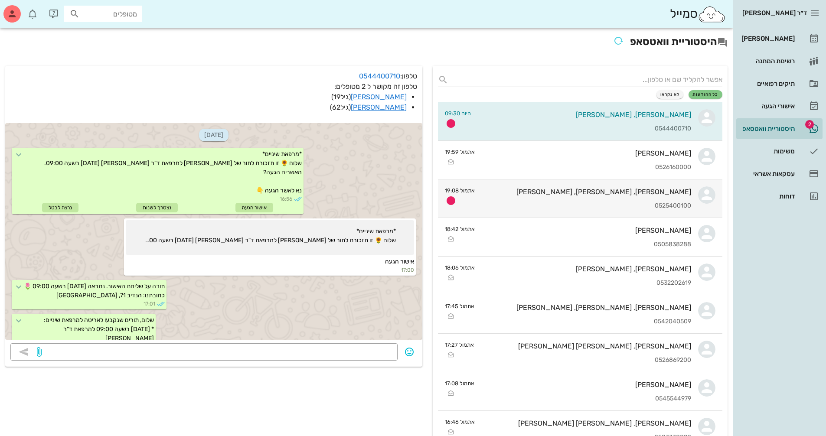
scroll to position [915, 0]
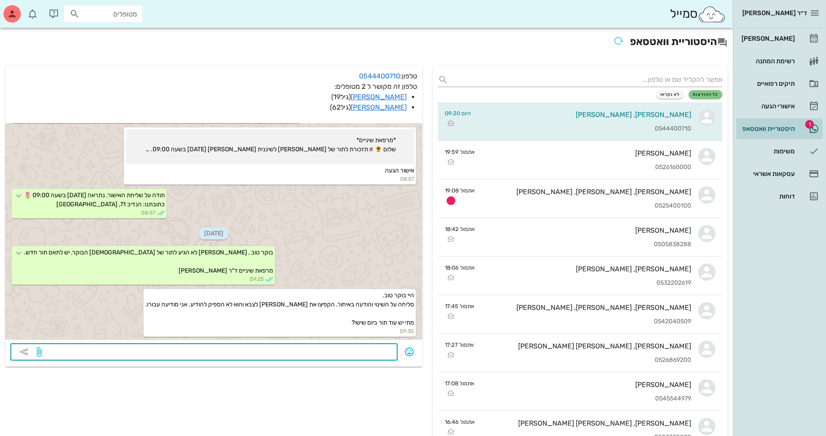
click at [343, 350] on textarea at bounding box center [217, 353] width 349 height 14
type textarea "התור הבא הכי קרוב ב29/8 בשעה 11:45, לתאם?"
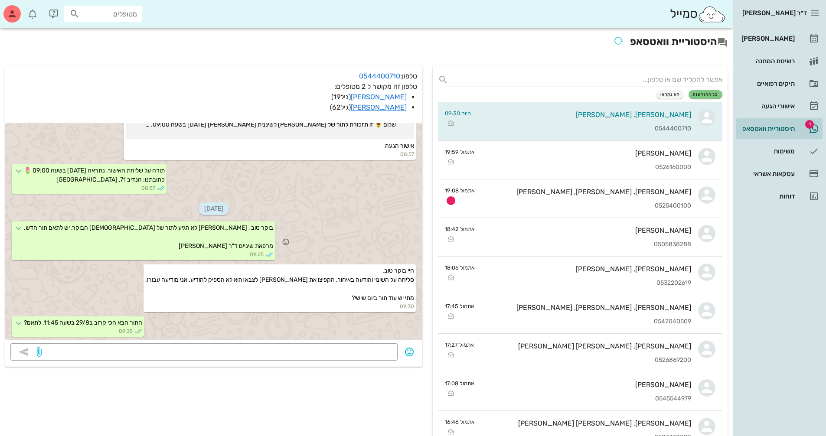
click at [328, 232] on div "בוקר טוב , [PERSON_NAME] לא הגיע לתור של [DEMOGRAPHIC_DATA] הבוקר, יש לתאם תור …" at bounding box center [213, 241] width 417 height 43
click at [395, 98] on link "[PERSON_NAME]" at bounding box center [379, 97] width 56 height 8
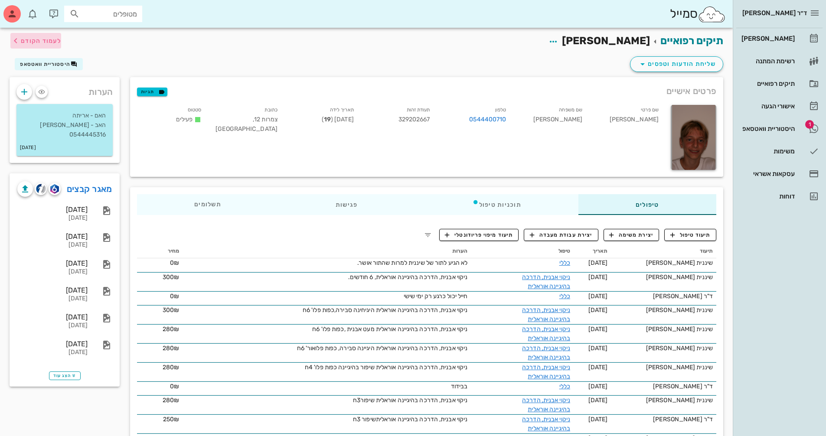
click at [28, 43] on span "לעמוד הקודם" at bounding box center [41, 40] width 40 height 7
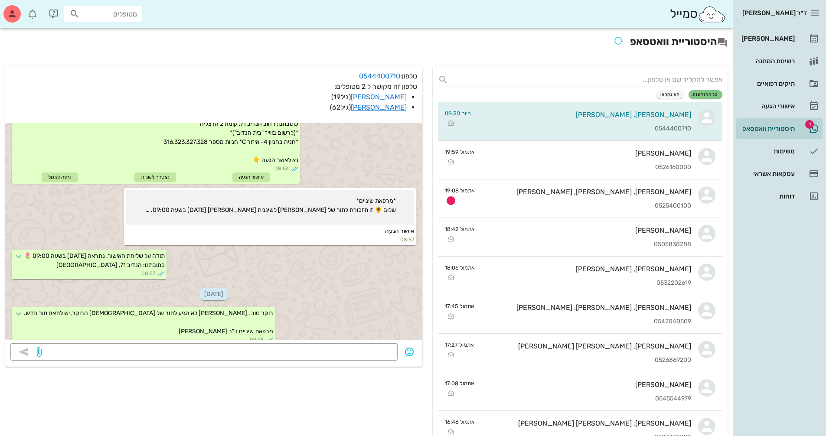
scroll to position [940, 0]
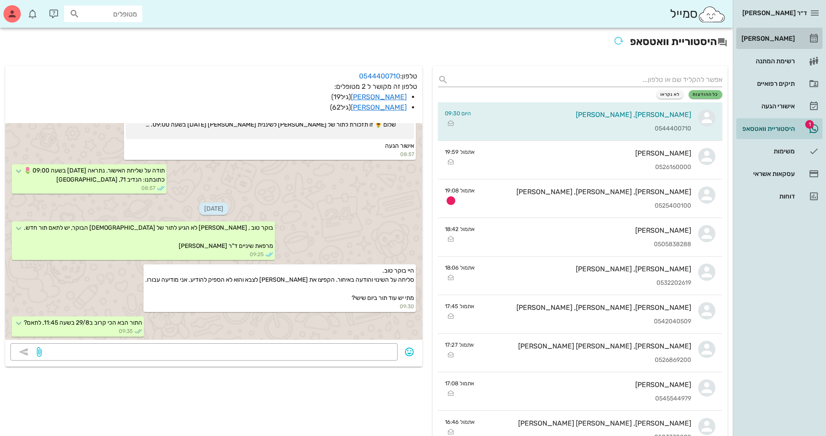
click at [787, 38] on div "[PERSON_NAME]" at bounding box center [767, 38] width 55 height 7
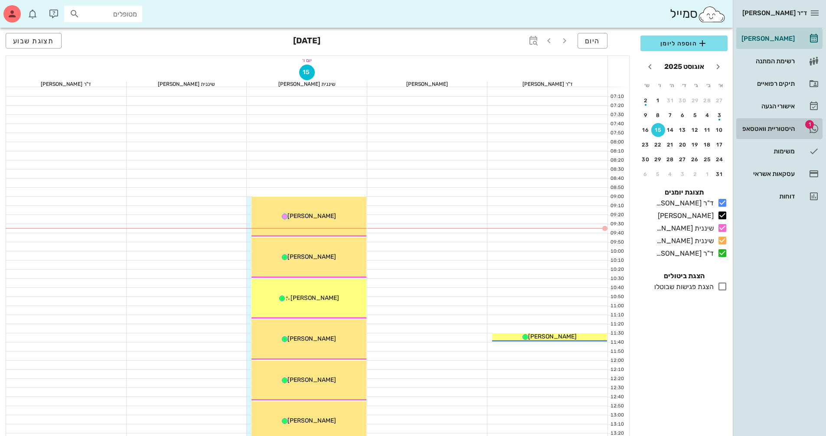
click at [780, 127] on div "היסטוריית וואטסאפ" at bounding box center [767, 128] width 55 height 7
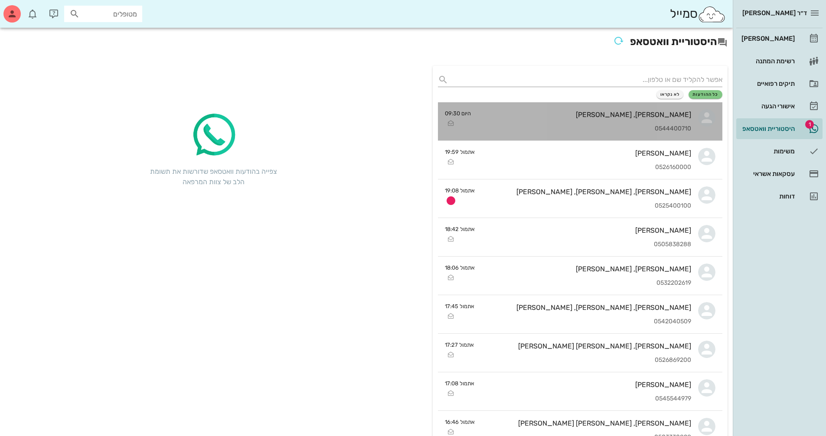
click at [593, 122] on div "[PERSON_NAME], [PERSON_NAME] 0544400710" at bounding box center [584, 121] width 213 height 38
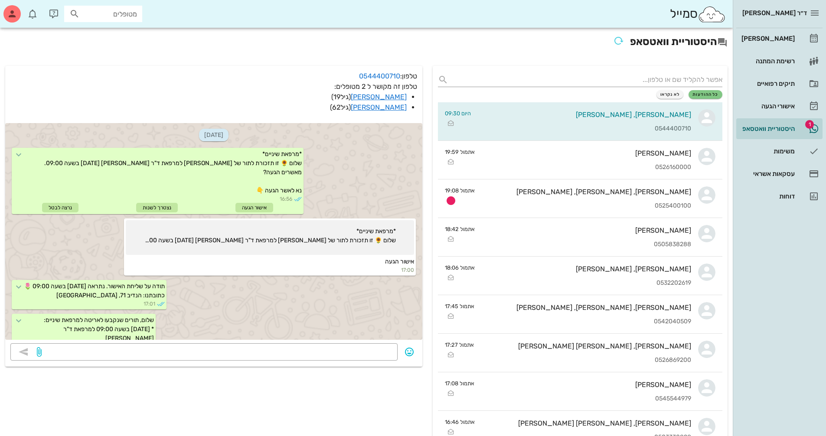
scroll to position [940, 0]
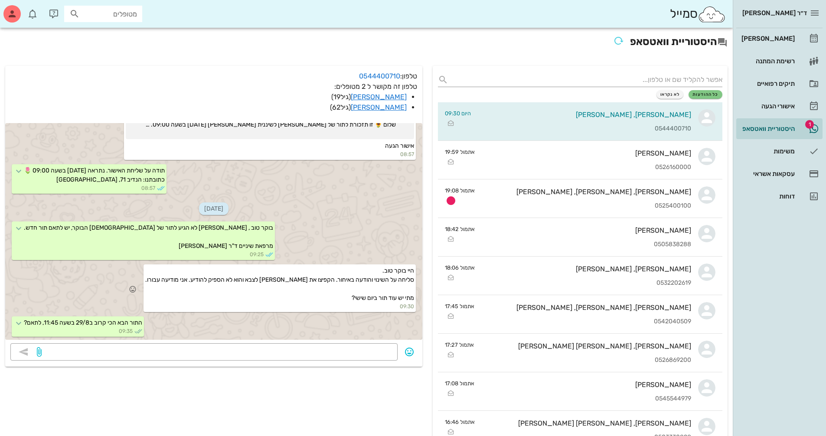
drag, startPoint x: 348, startPoint y: 281, endPoint x: 215, endPoint y: 299, distance: 134.4
click at [215, 299] on div "היי בוקר טוב. סליחה על השינוי והודעה באיחור. הקפיצו את [PERSON_NAME] לצבא והוא …" at bounding box center [280, 289] width 272 height 48
drag, startPoint x: 309, startPoint y: 297, endPoint x: 341, endPoint y: 297, distance: 32.1
drag, startPoint x: 341, startPoint y: 297, endPoint x: 353, endPoint y: 300, distance: 11.7
click at [345, 298] on div "היי בוקר טוב. סליחה על השינוי והודעה באיחור. הקפיצו את [PERSON_NAME] לצבא והוא …" at bounding box center [280, 289] width 272 height 48
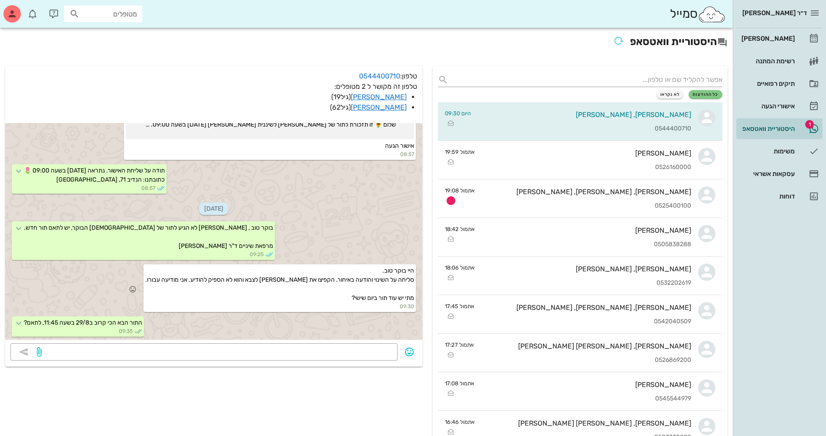
click at [354, 300] on span "היי בוקר טוב. סליחה על השינוי והודעה באיחור. הקפיצו את [PERSON_NAME] לצבא והוא …" at bounding box center [279, 284] width 269 height 35
click at [347, 297] on div "היי בוקר טוב. סליחה על השינוי והודעה באיחור. הקפיצו את [PERSON_NAME] לצבא והוא …" at bounding box center [280, 289] width 272 height 48
drag, startPoint x: 180, startPoint y: 281, endPoint x: 414, endPoint y: 271, distance: 234.0
click at [414, 271] on div "היי בוקר טוב. סליחה על השינוי והודעה באיחור. הקפיצו את [PERSON_NAME] לצבא והוא …" at bounding box center [280, 289] width 272 height 48
copy span "היי בוקר טוב. סליחה על השינוי והודעה באיחור. הקפיצו את [PERSON_NAME] לצבא והוא …"
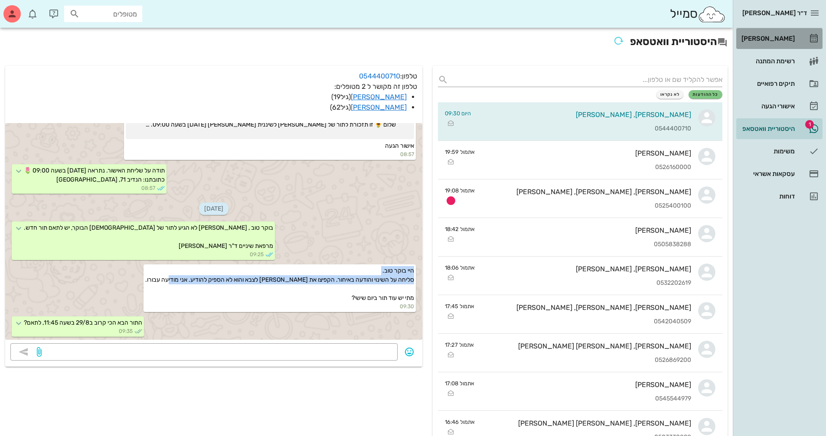
click at [793, 38] on div "[PERSON_NAME]" at bounding box center [767, 38] width 55 height 7
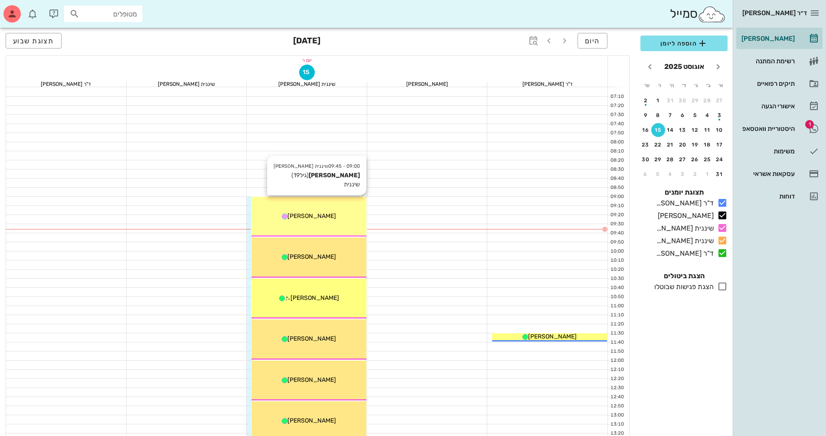
click at [316, 216] on span "[PERSON_NAME]" at bounding box center [312, 216] width 49 height 7
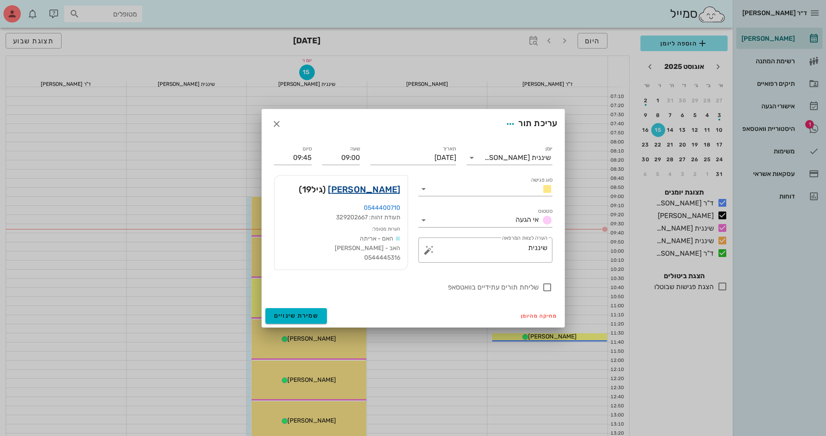
click at [394, 192] on link "[PERSON_NAME]" at bounding box center [364, 190] width 72 height 14
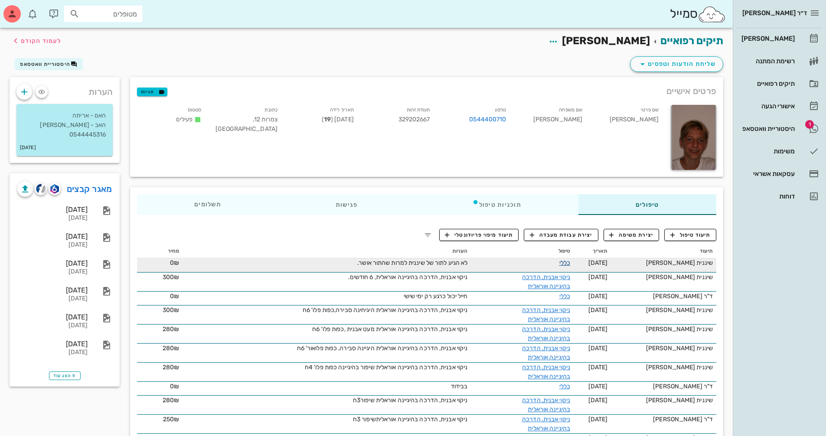
click at [570, 262] on link "כללי" at bounding box center [565, 262] width 11 height 7
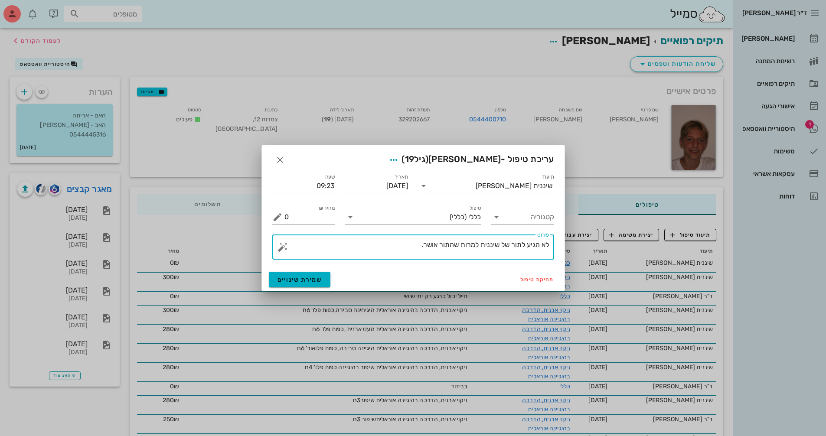
click at [405, 248] on textarea "לא הגיע לתור של שיננית למרות שהתור אושר." at bounding box center [417, 249] width 265 height 21
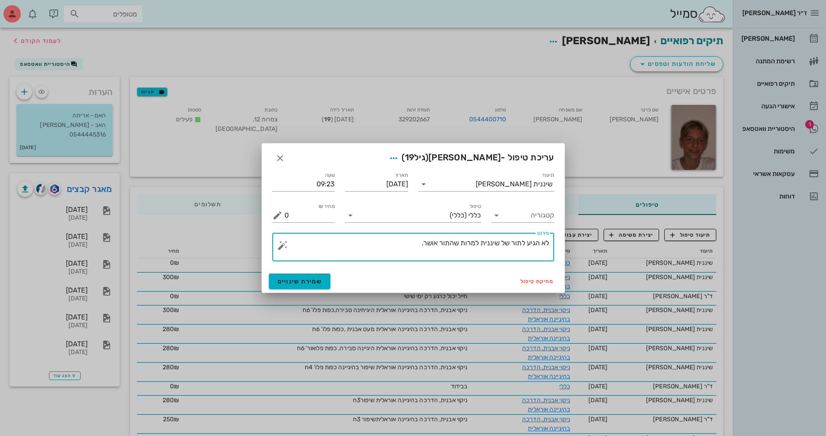
paste textarea "היי בוקר טוב. סליחה על השינוי והודעה באיחור. הקפיצו את [PERSON_NAME] לצבא והוא …"
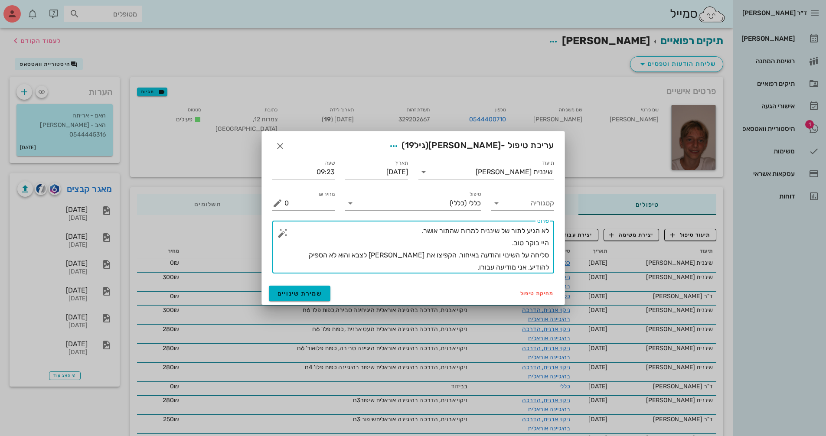
click at [550, 243] on div "​ [PERSON_NAME] לא הגיע לתור של שיננית למרות שהתור אושר. היי בוקר טוב. סליחה על…" at bounding box center [413, 247] width 282 height 53
click at [548, 243] on textarea "לא הגיע לתור של שיננית למרות שהתור אושר. היי בוקר טוב. סליחה על השינוי והודעה ב…" at bounding box center [417, 249] width 265 height 49
click at [518, 267] on textarea "לא הגיע לתור של שיננית למרות שהתור אושר. "היי בוקר טוב. סליחה על השינוי והודעה …" at bounding box center [417, 249] width 265 height 49
click at [529, 267] on textarea "לא הגיע לתור של שיננית למרות שהתור אושר. "היי בוקר טוב. סליחה על השינוי והודעה …" at bounding box center [417, 249] width 265 height 49
click at [503, 268] on textarea "לא הגיע לתור של שיננית למרות שהתור אושר. "היי בוקר טוב. סליחה על השינוי והודעה …" at bounding box center [417, 249] width 265 height 49
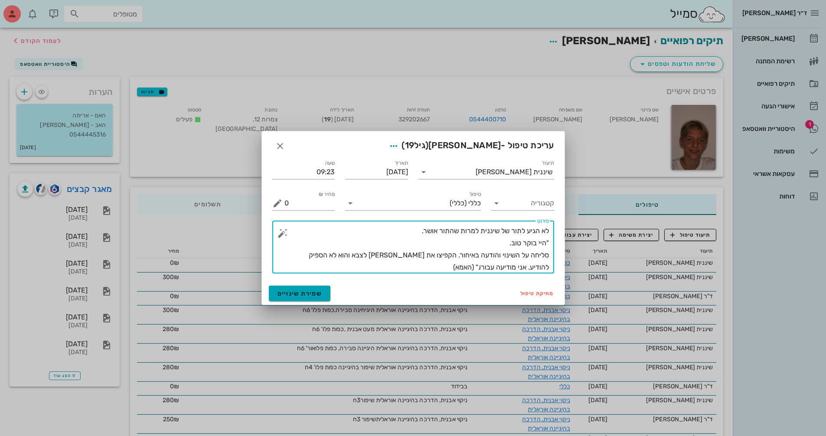
type textarea "לא הגיע לתור של שיננית למרות שהתור אושר. "היי בוקר טוב. סליחה על השינוי והודעה …"
click at [296, 293] on span "שמירת שינויים" at bounding box center [300, 293] width 45 height 7
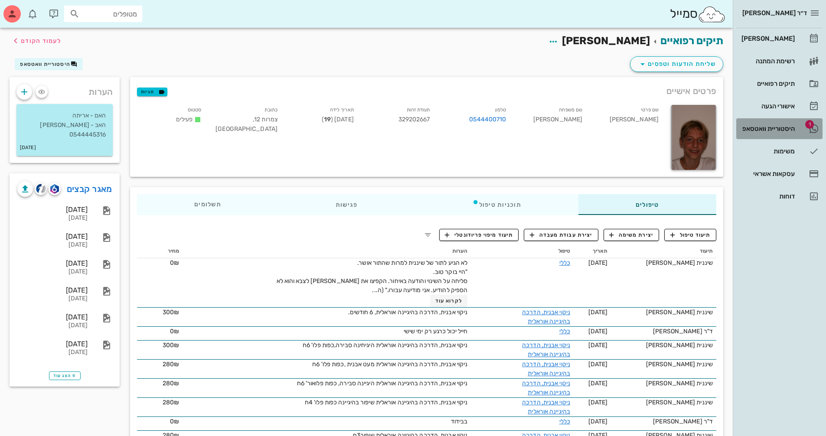
click at [790, 131] on div "היסטוריית וואטסאפ" at bounding box center [767, 128] width 55 height 7
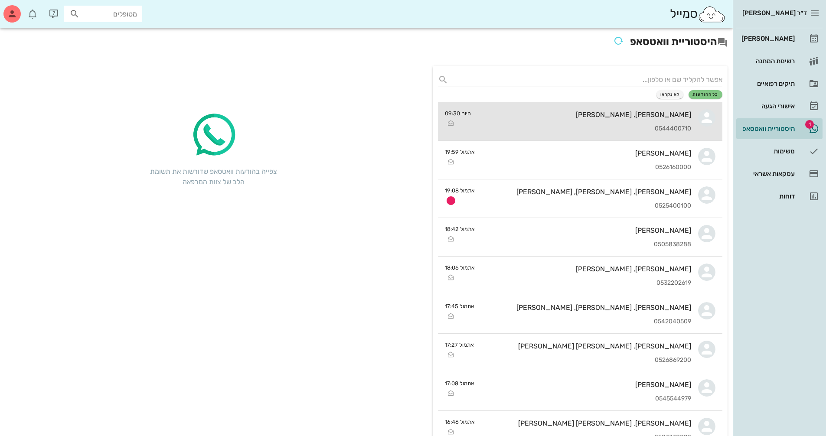
click at [587, 121] on div "[PERSON_NAME], [PERSON_NAME] 0544400710" at bounding box center [584, 121] width 213 height 38
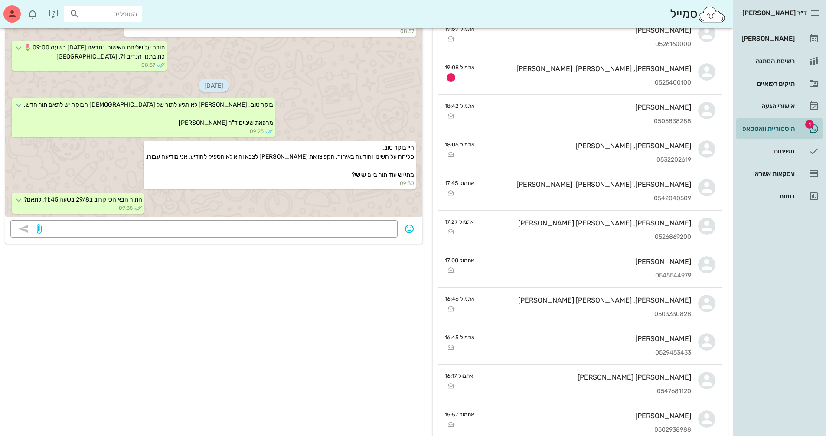
scroll to position [43, 0]
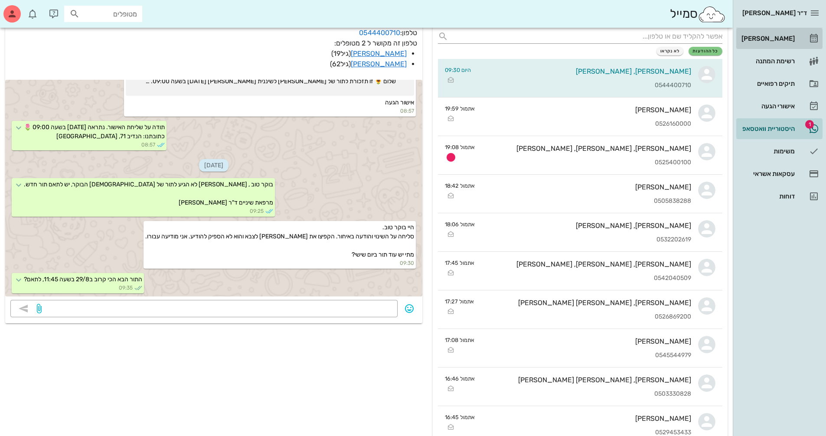
click at [768, 37] on div "[PERSON_NAME]" at bounding box center [767, 38] width 55 height 7
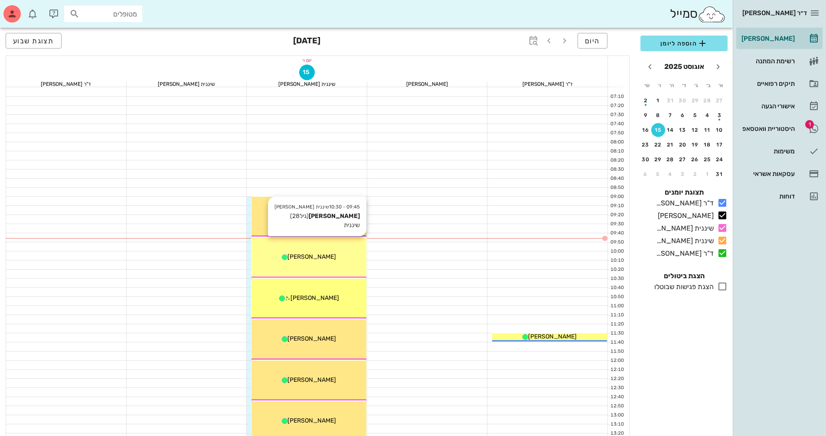
click at [321, 255] on span "[PERSON_NAME]" at bounding box center [312, 256] width 49 height 7
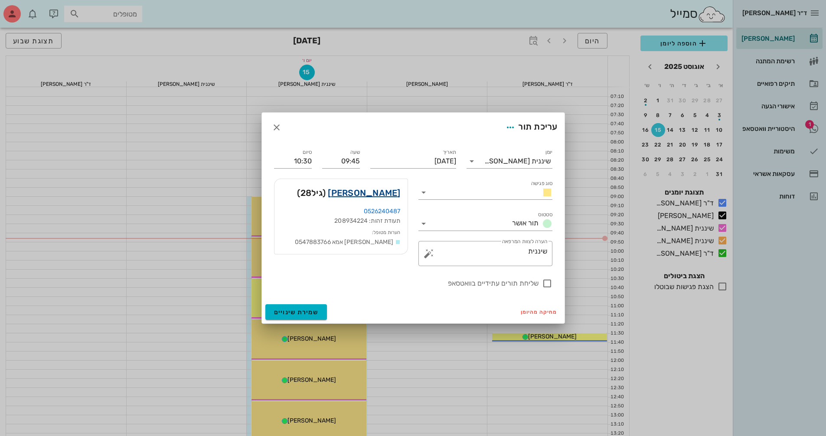
click at [380, 194] on link "[PERSON_NAME]" at bounding box center [364, 193] width 72 height 14
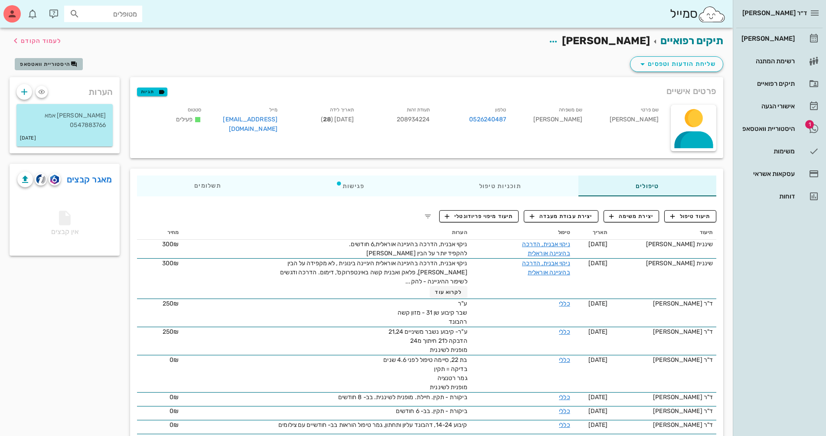
click at [47, 63] on span "היסטוריית וואטסאפ" at bounding box center [45, 64] width 50 height 6
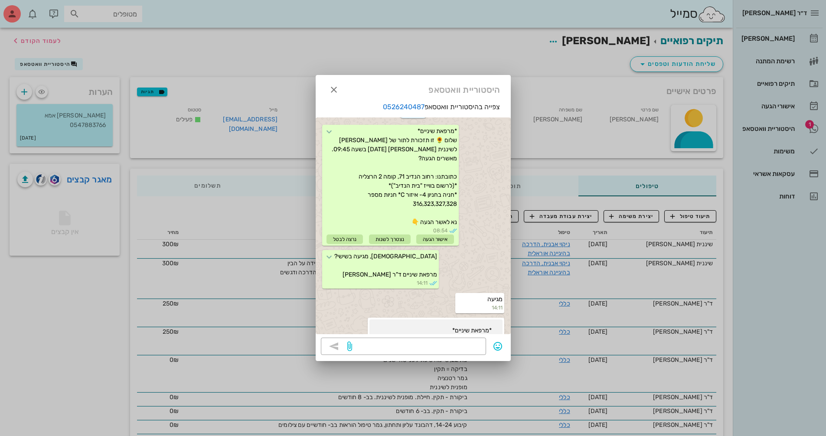
scroll to position [104, 0]
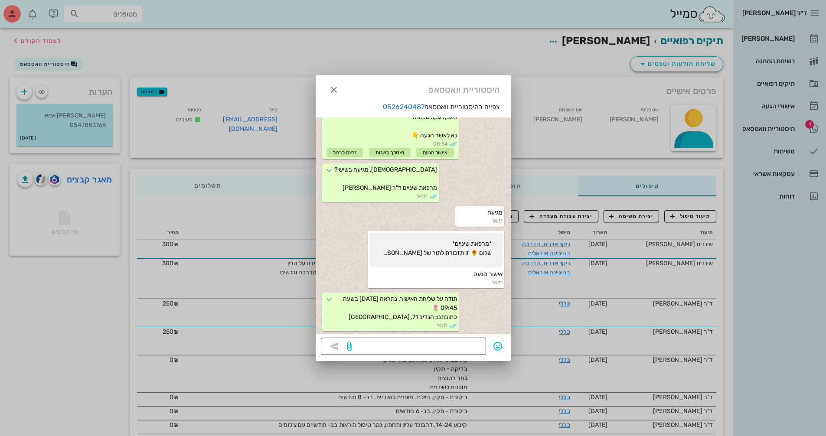
click at [462, 348] on textarea at bounding box center [417, 348] width 127 height 14
type textarea "בוקר טוב [PERSON_NAME], את מגיעה?"
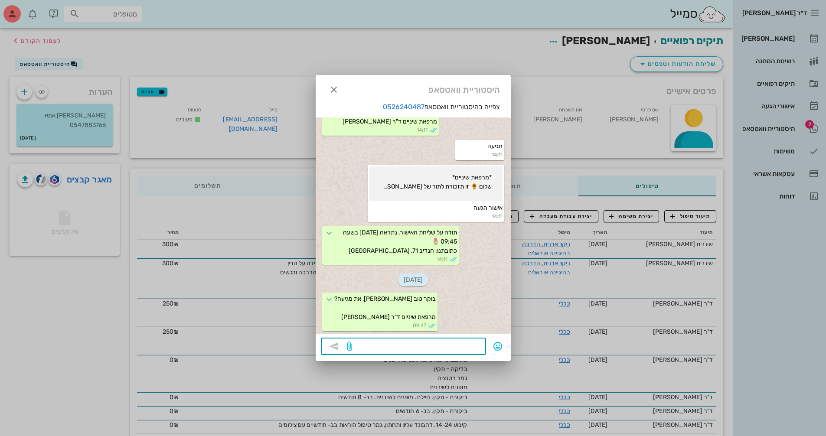
scroll to position [195, 0]
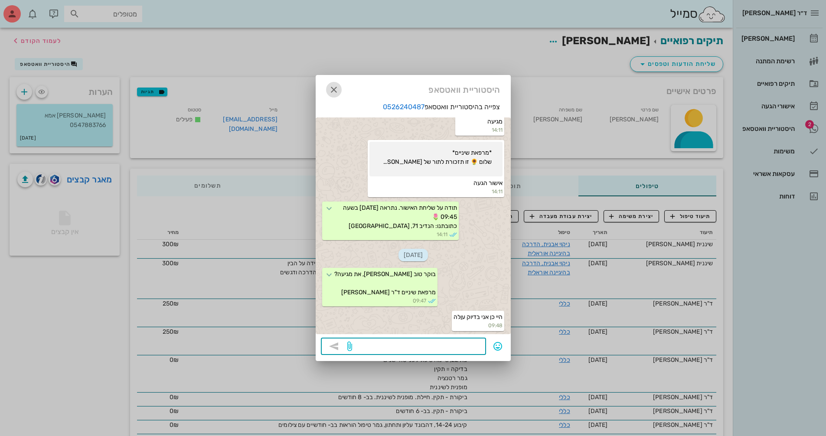
click at [335, 90] on icon "button" at bounding box center [334, 90] width 10 height 10
